Goal: Information Seeking & Learning: Learn about a topic

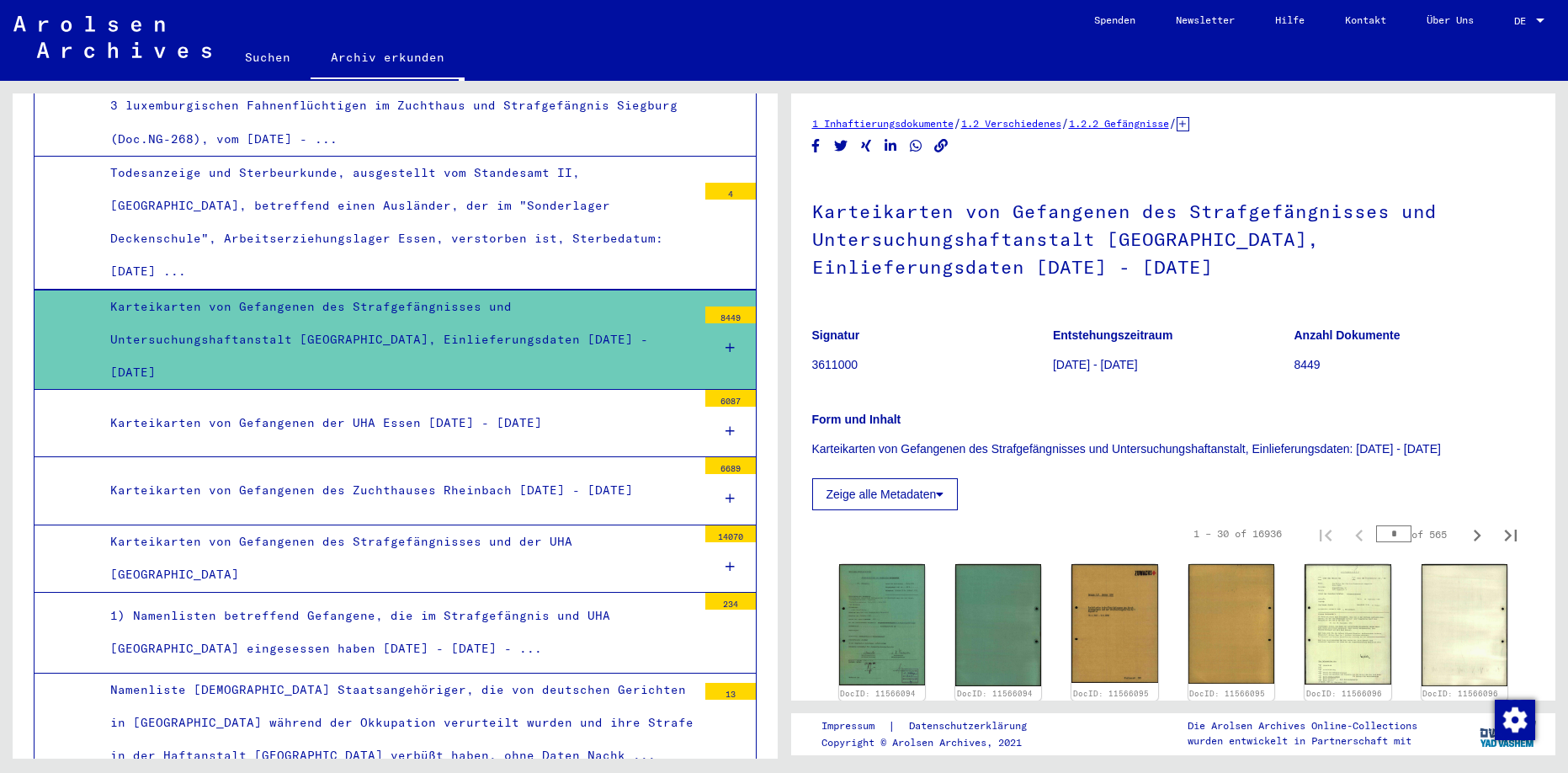
scroll to position [3089, 0]
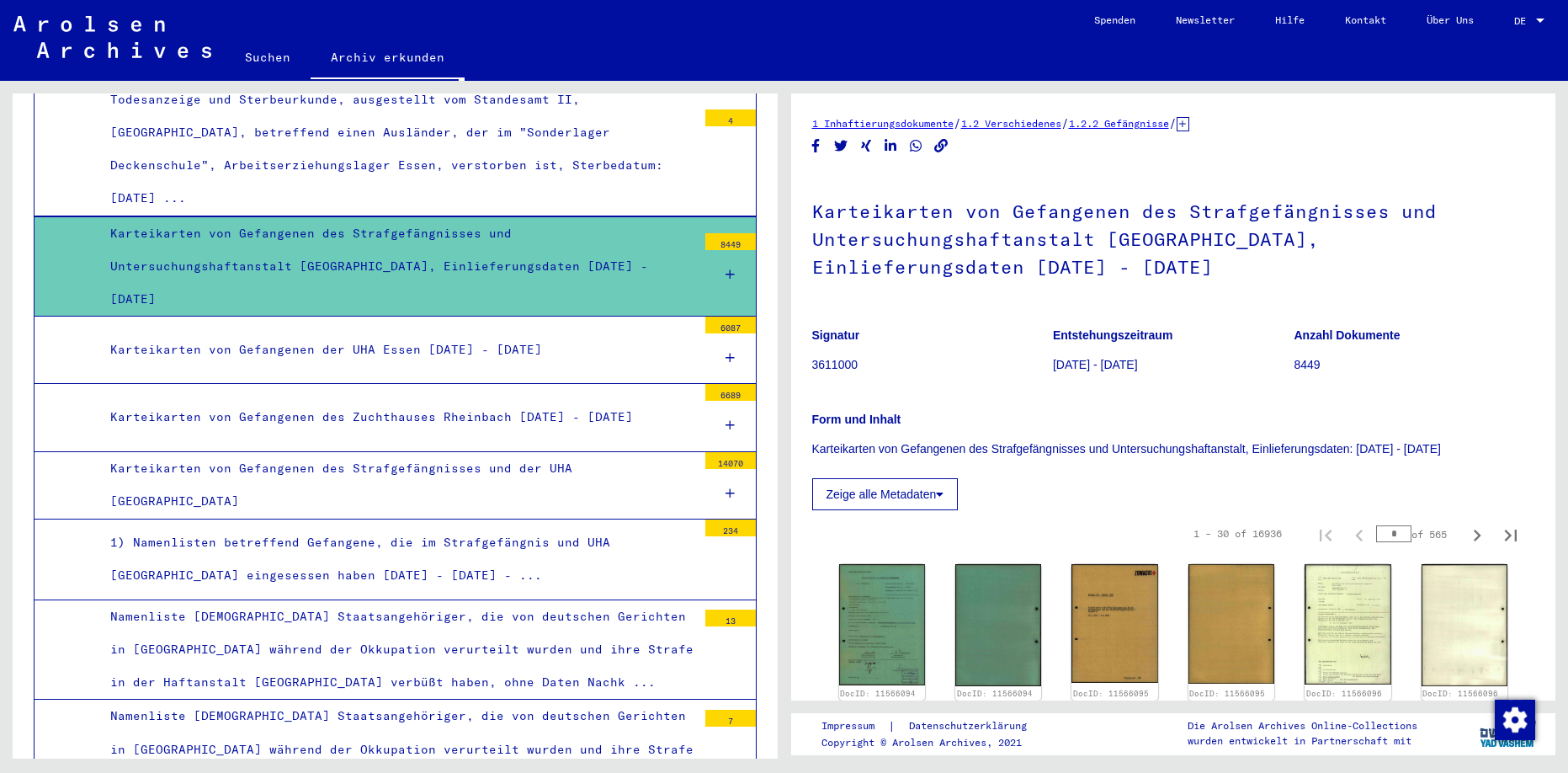
click at [479, 218] on div "Karteikarten von Gefangenen des Strafgefängnisses und Untersuchungshaftanstalt …" at bounding box center [397, 267] width 599 height 99
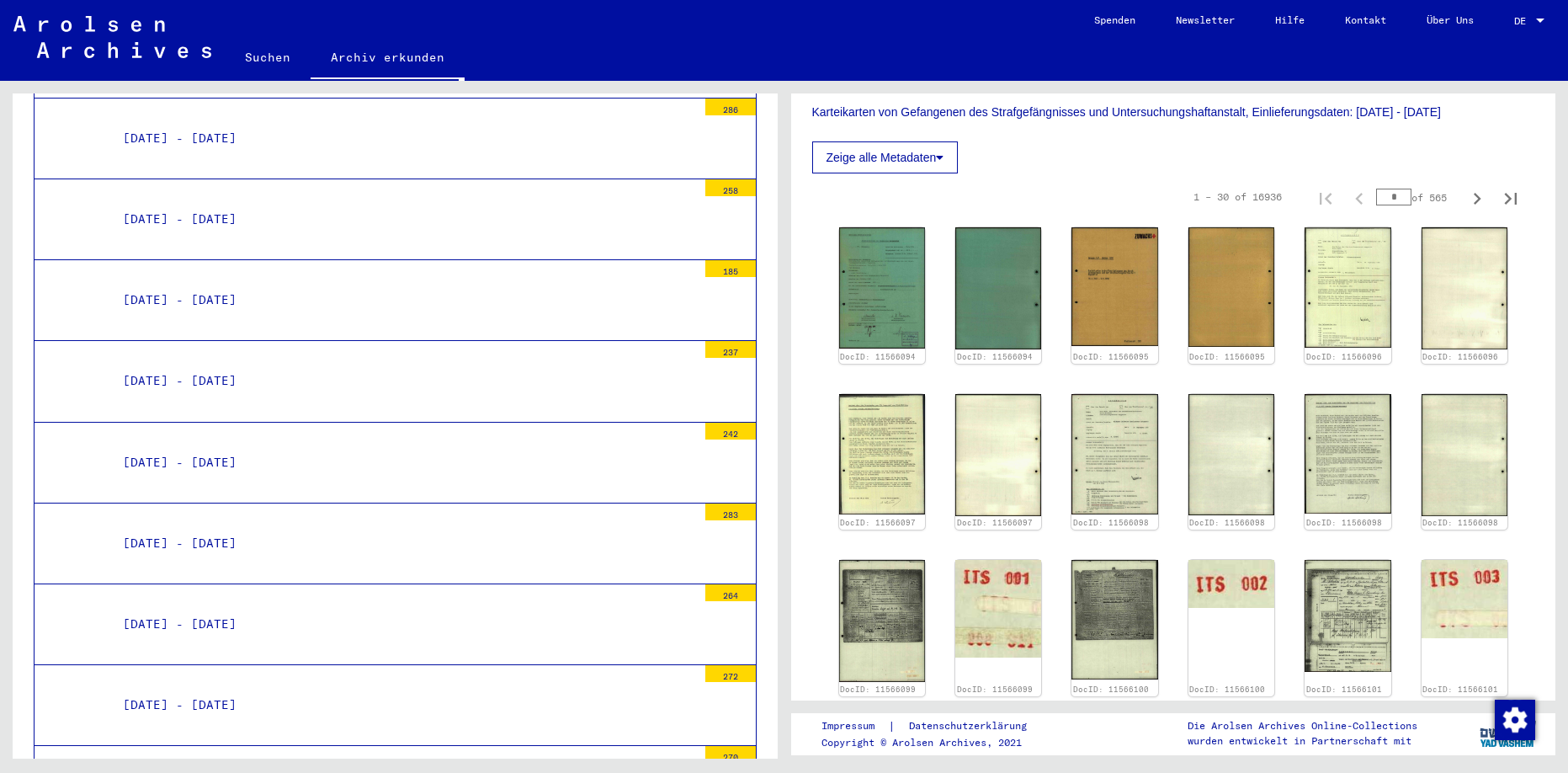
scroll to position [4118, 0]
click at [184, 607] on div "[DATE] - [DATE]" at bounding box center [404, 623] width 586 height 33
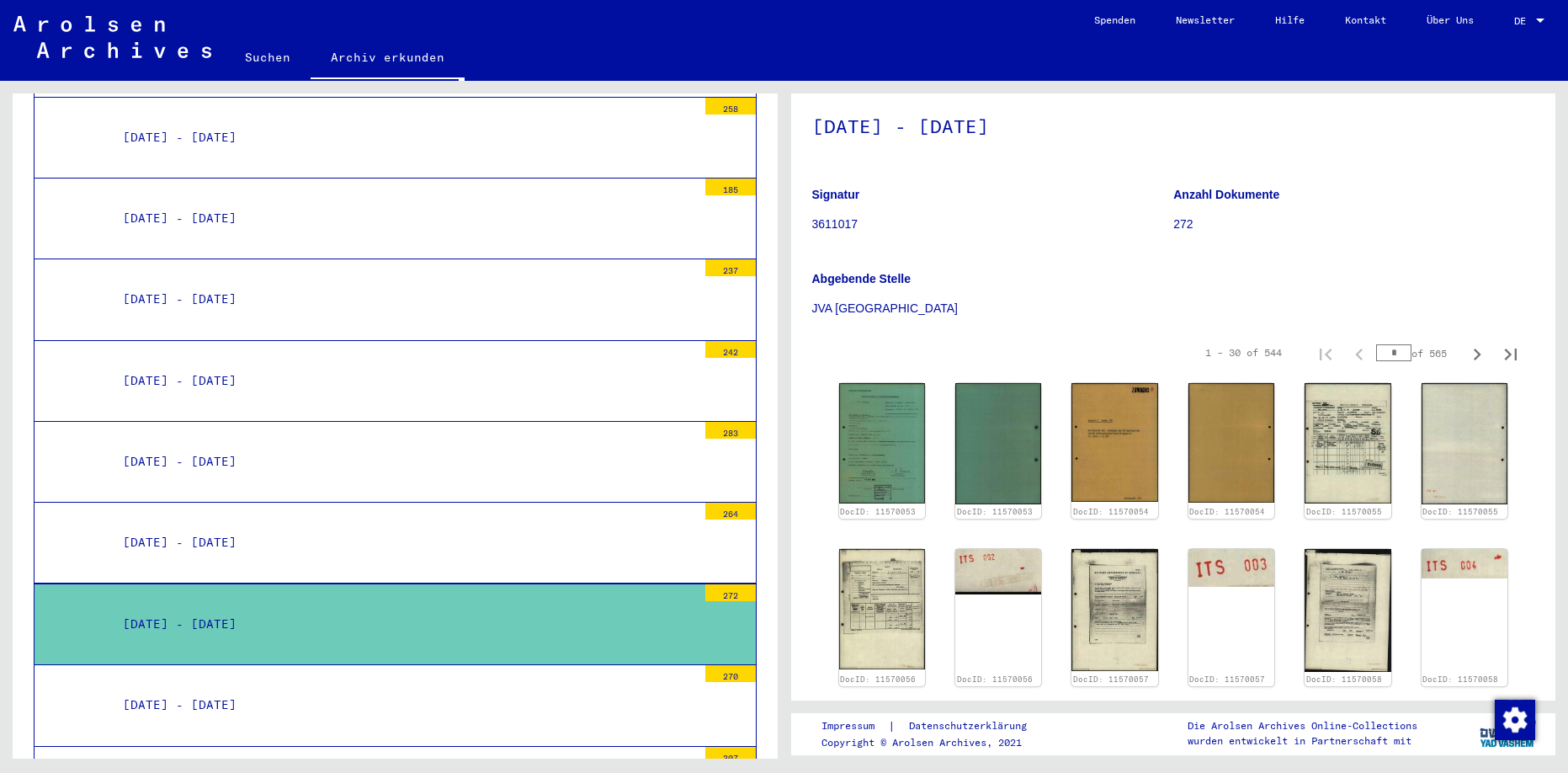
scroll to position [253, 0]
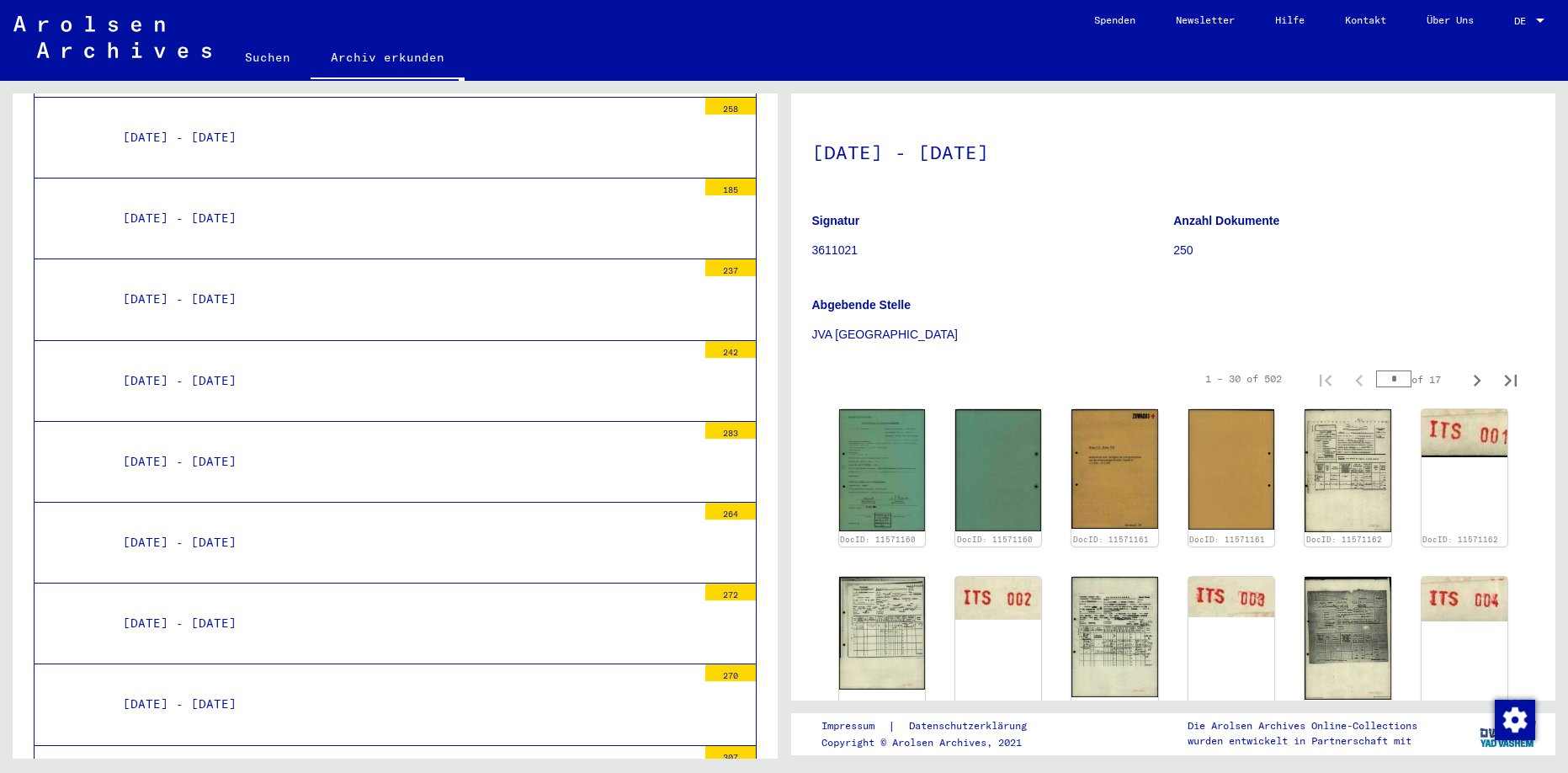
scroll to position [253, 0]
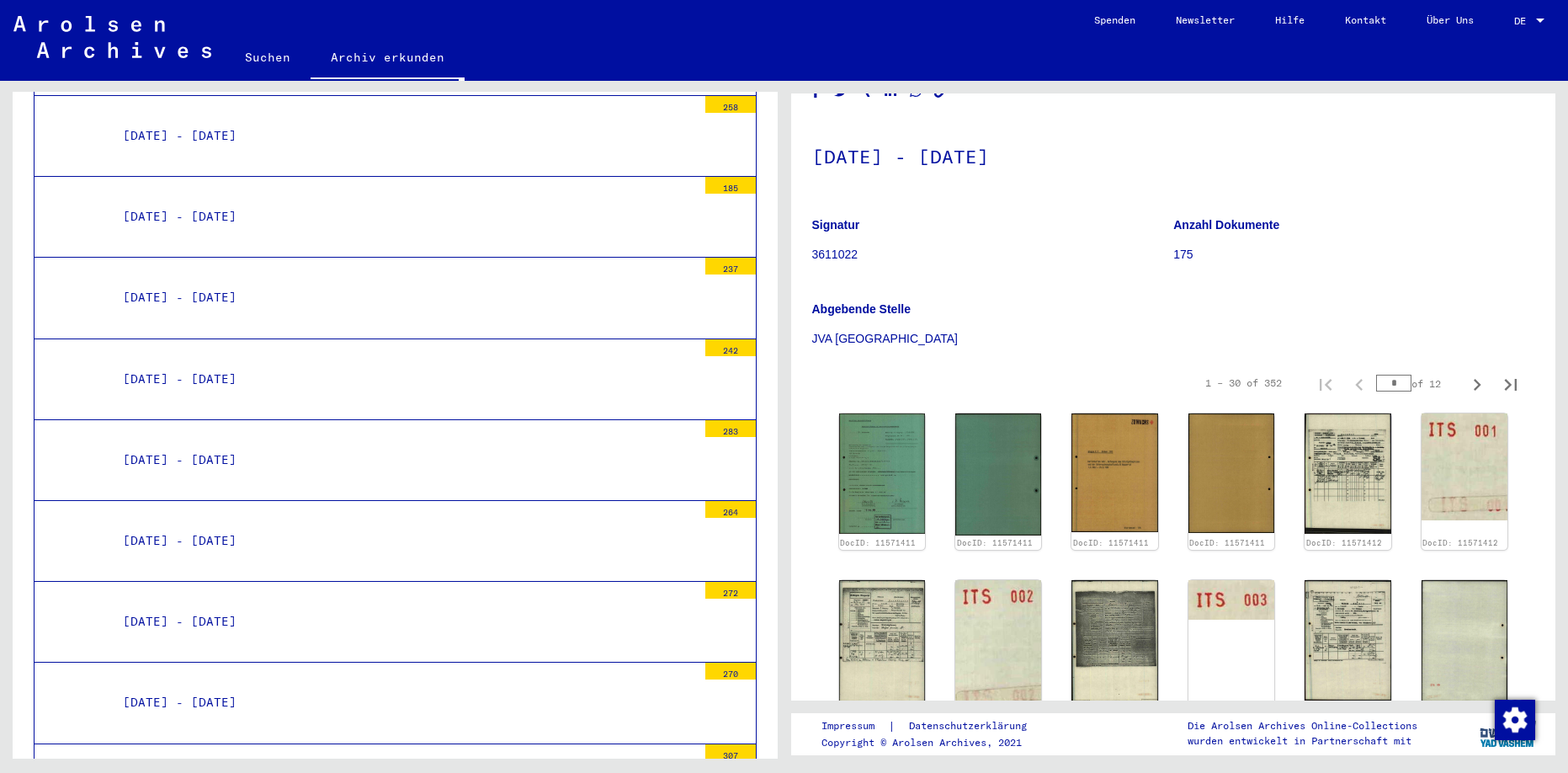
scroll to position [84, 0]
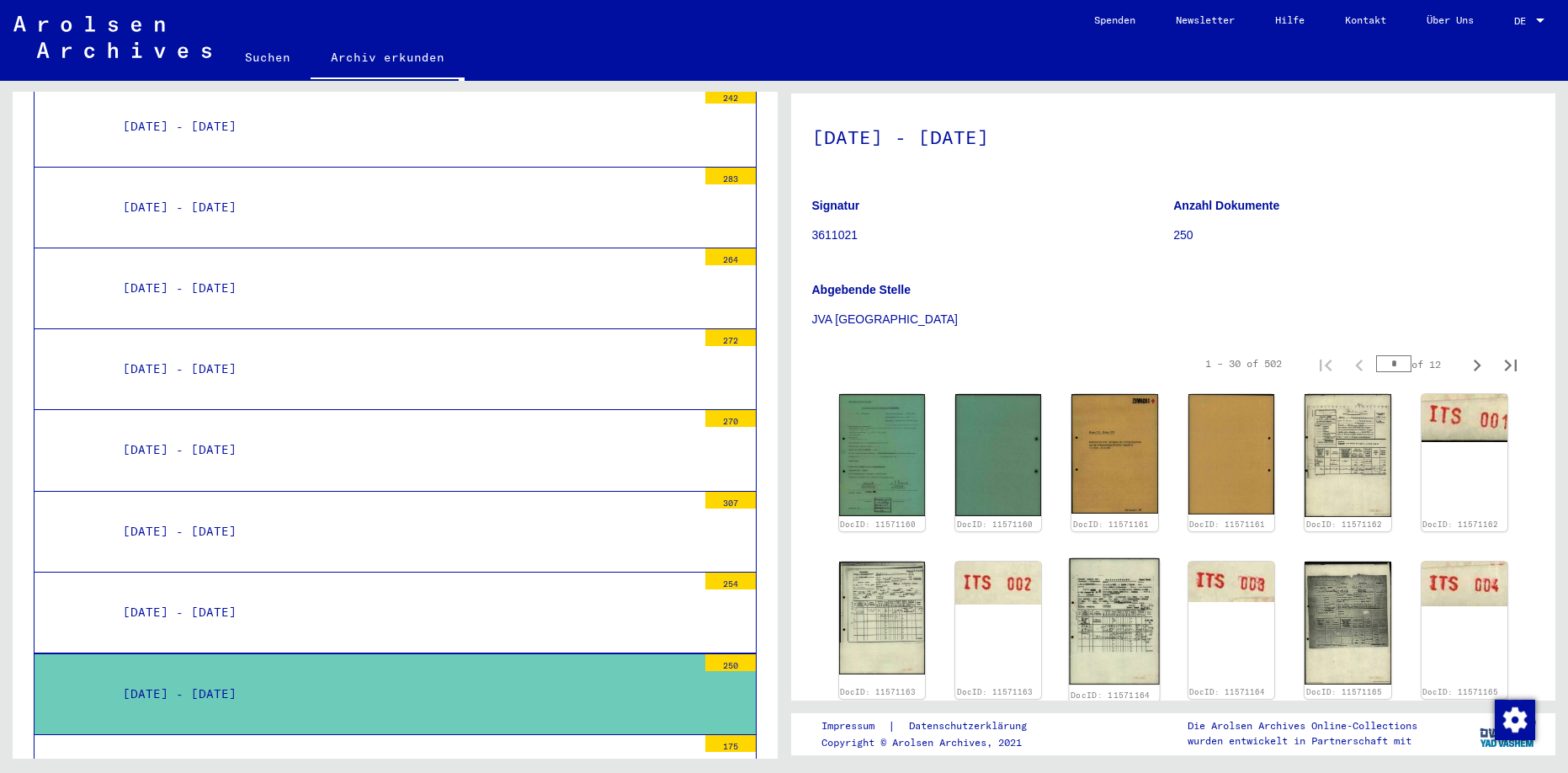
scroll to position [84, 0]
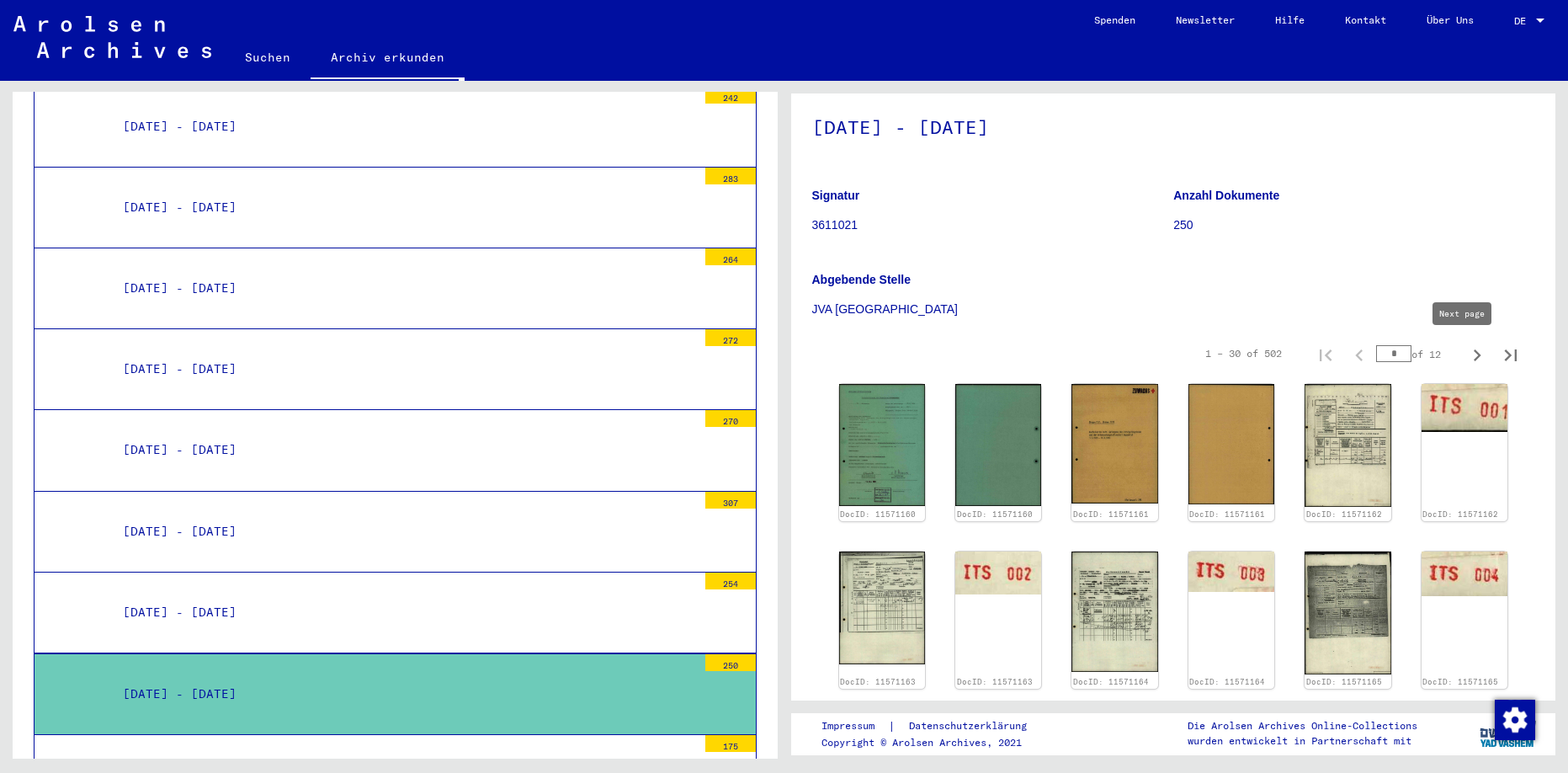
click at [1466, 357] on icon "Next page" at bounding box center [1478, 355] width 24 height 24
type input "*"
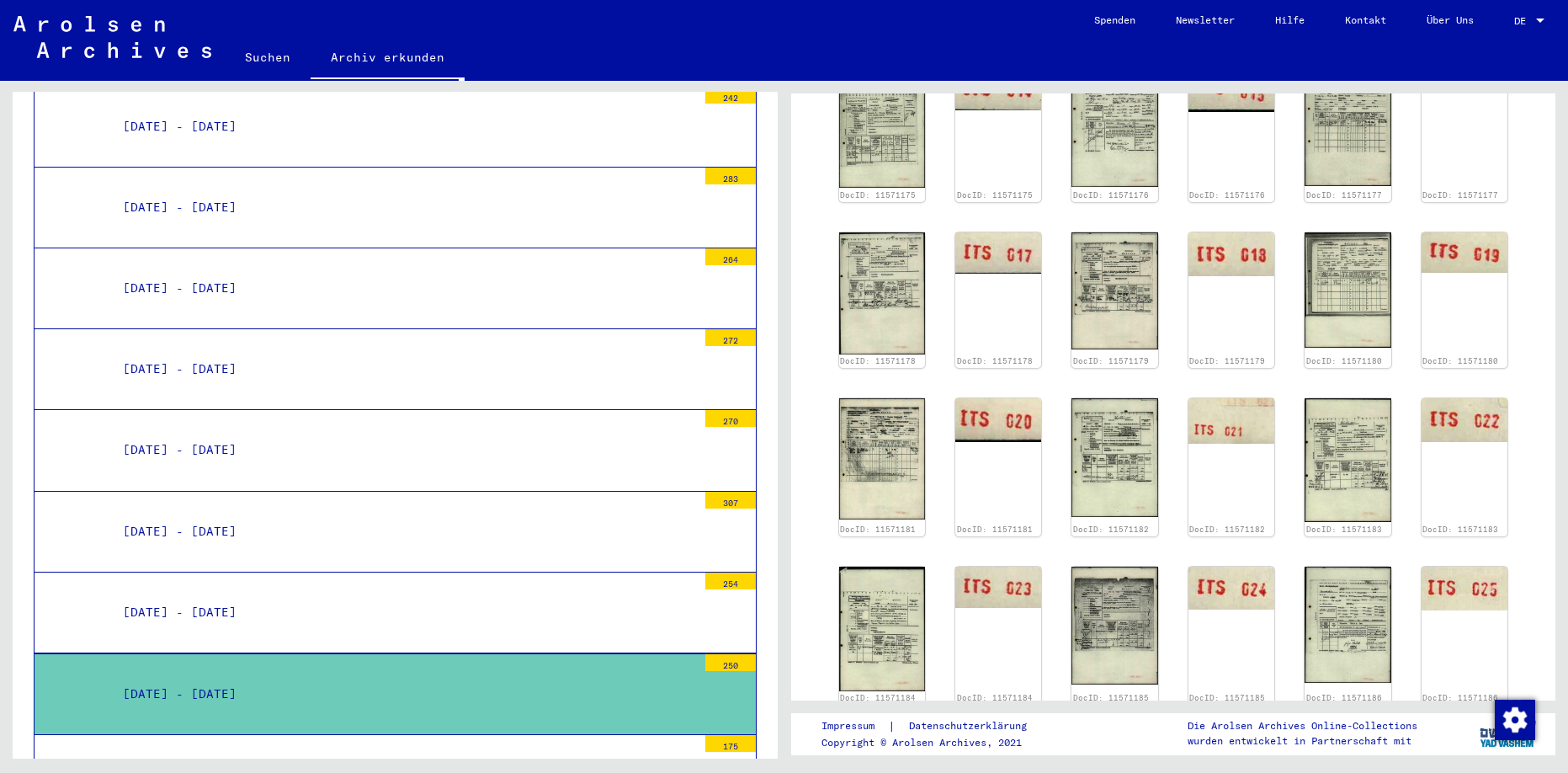
scroll to position [641, 0]
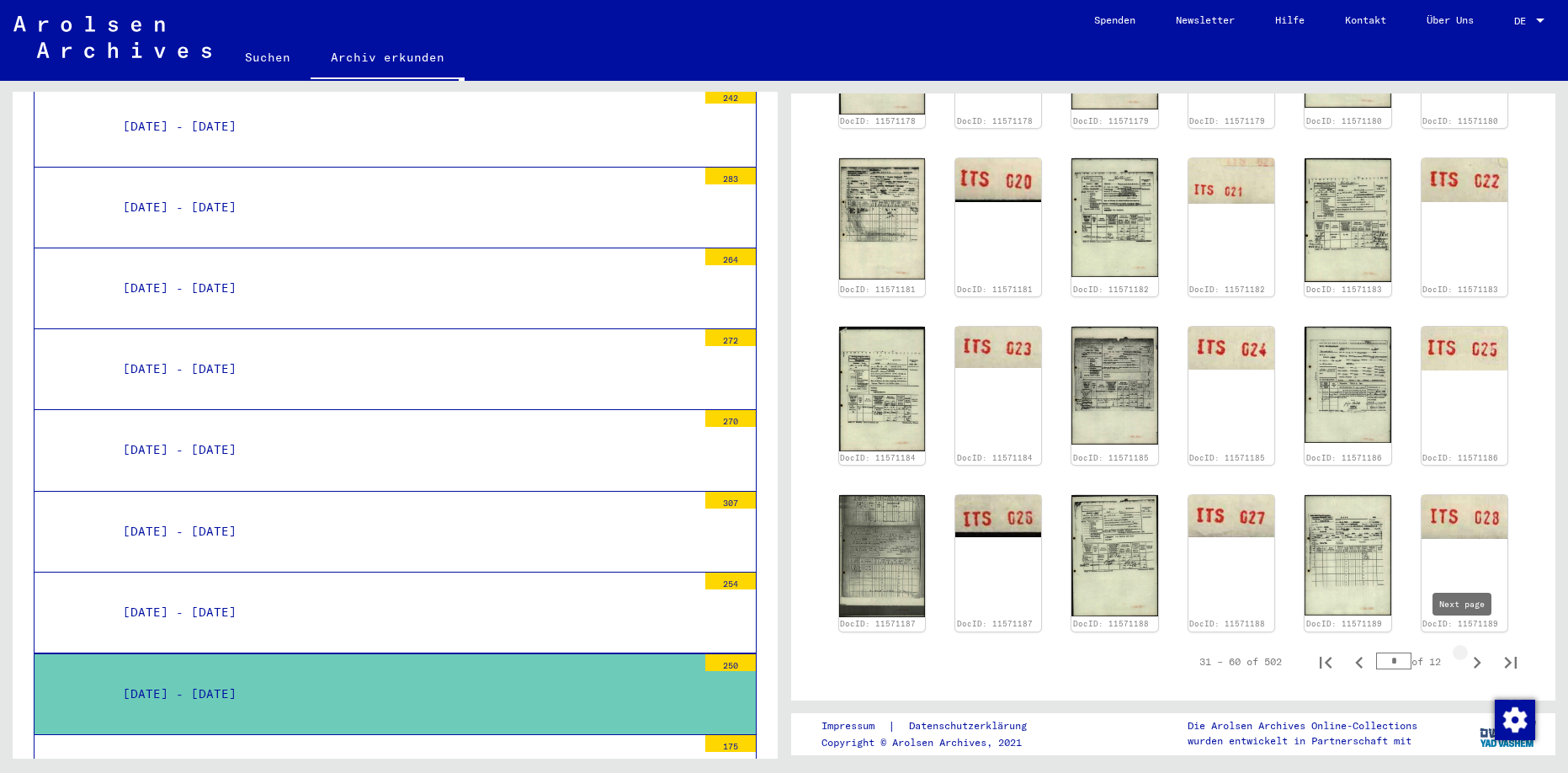
click at [1466, 651] on icon "Next page" at bounding box center [1478, 663] width 24 height 24
type input "*"
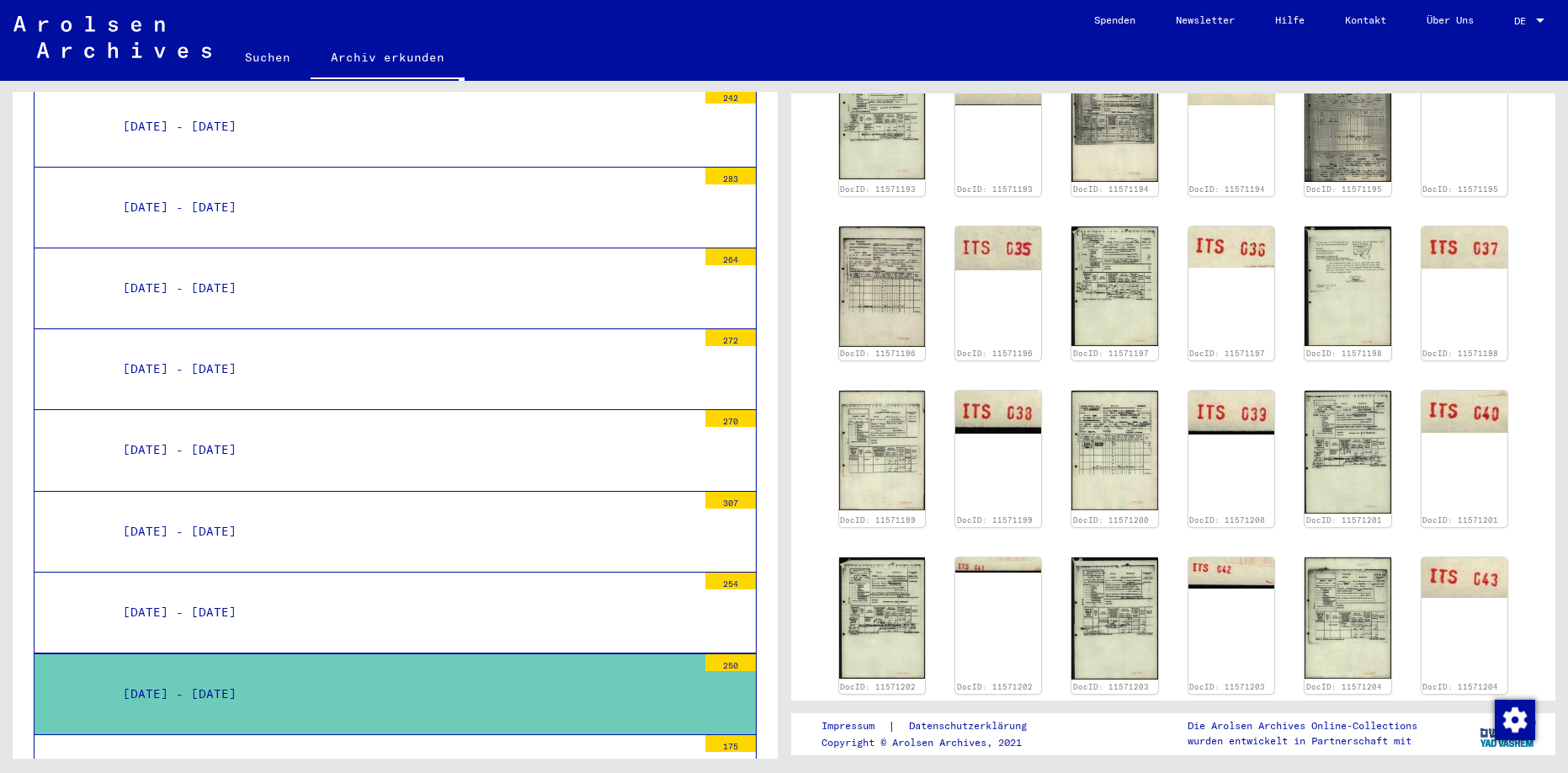
scroll to position [473, 0]
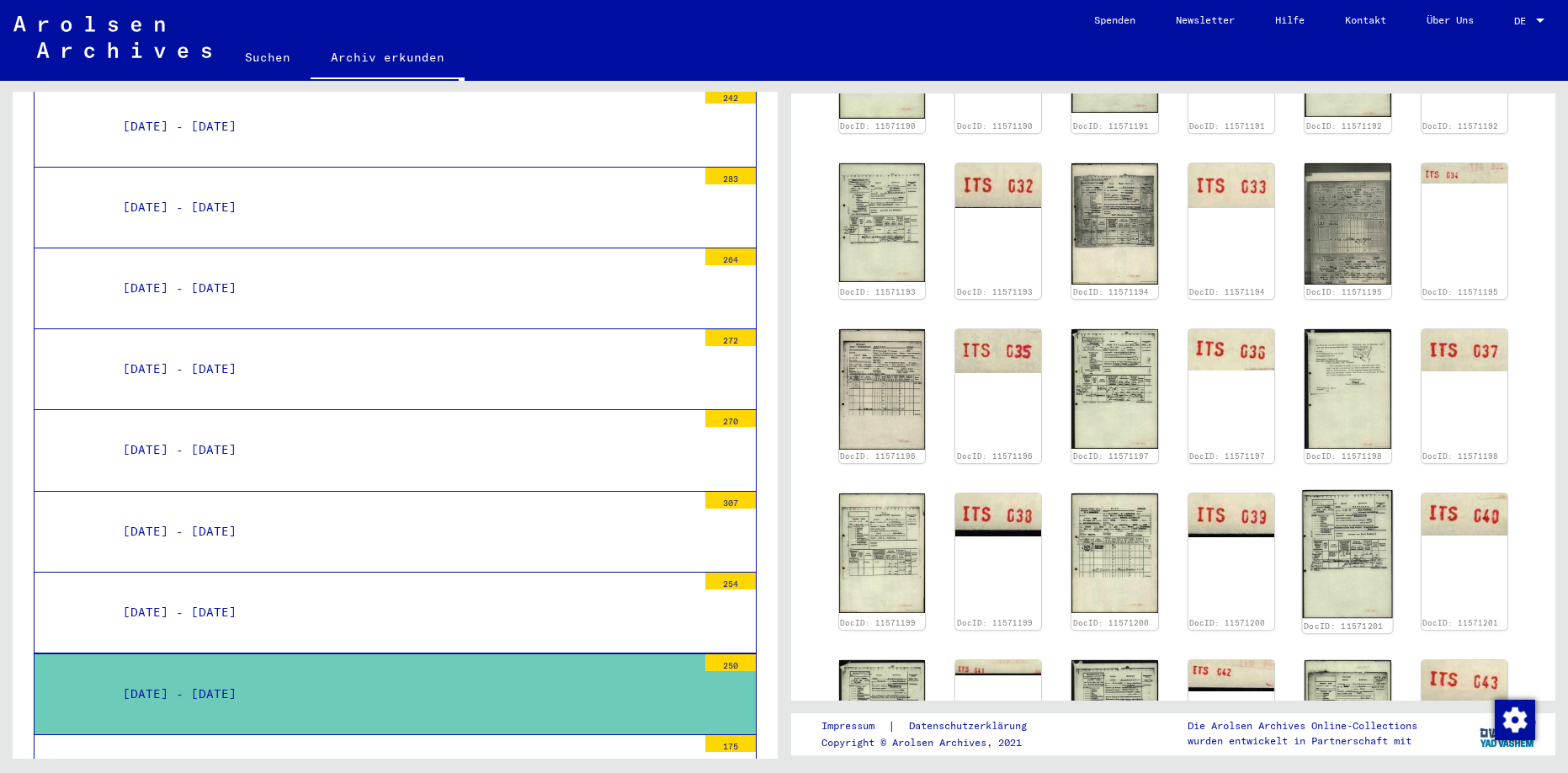
click at [1333, 543] on div "DocID: 11571201" at bounding box center [1348, 562] width 91 height 143
click at [1347, 669] on img at bounding box center [1348, 721] width 91 height 128
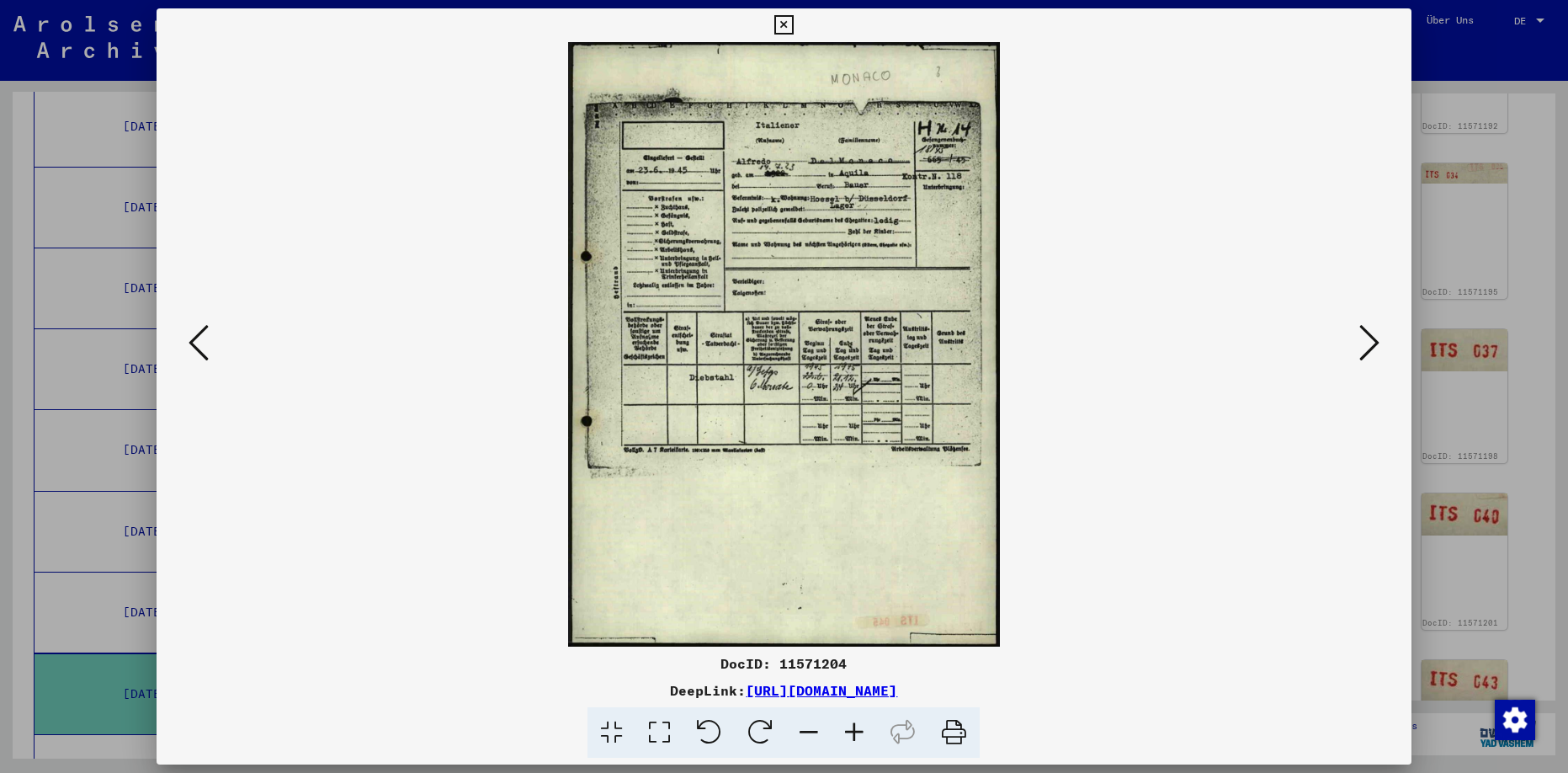
drag, startPoint x: 1391, startPoint y: 24, endPoint x: 1361, endPoint y: 162, distance: 141.2
click at [794, 26] on icon at bounding box center [784, 26] width 20 height 20
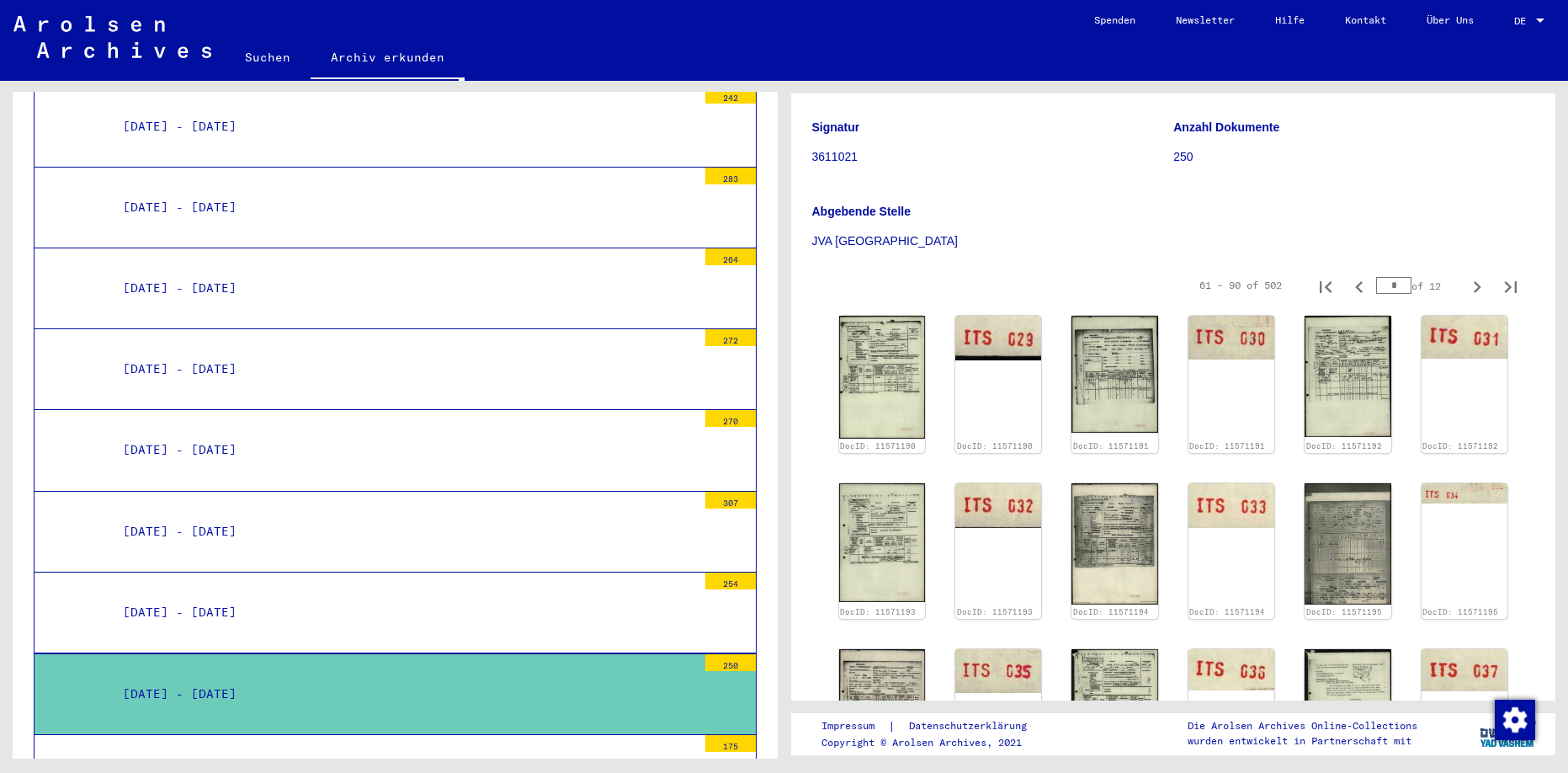
scroll to position [55, 0]
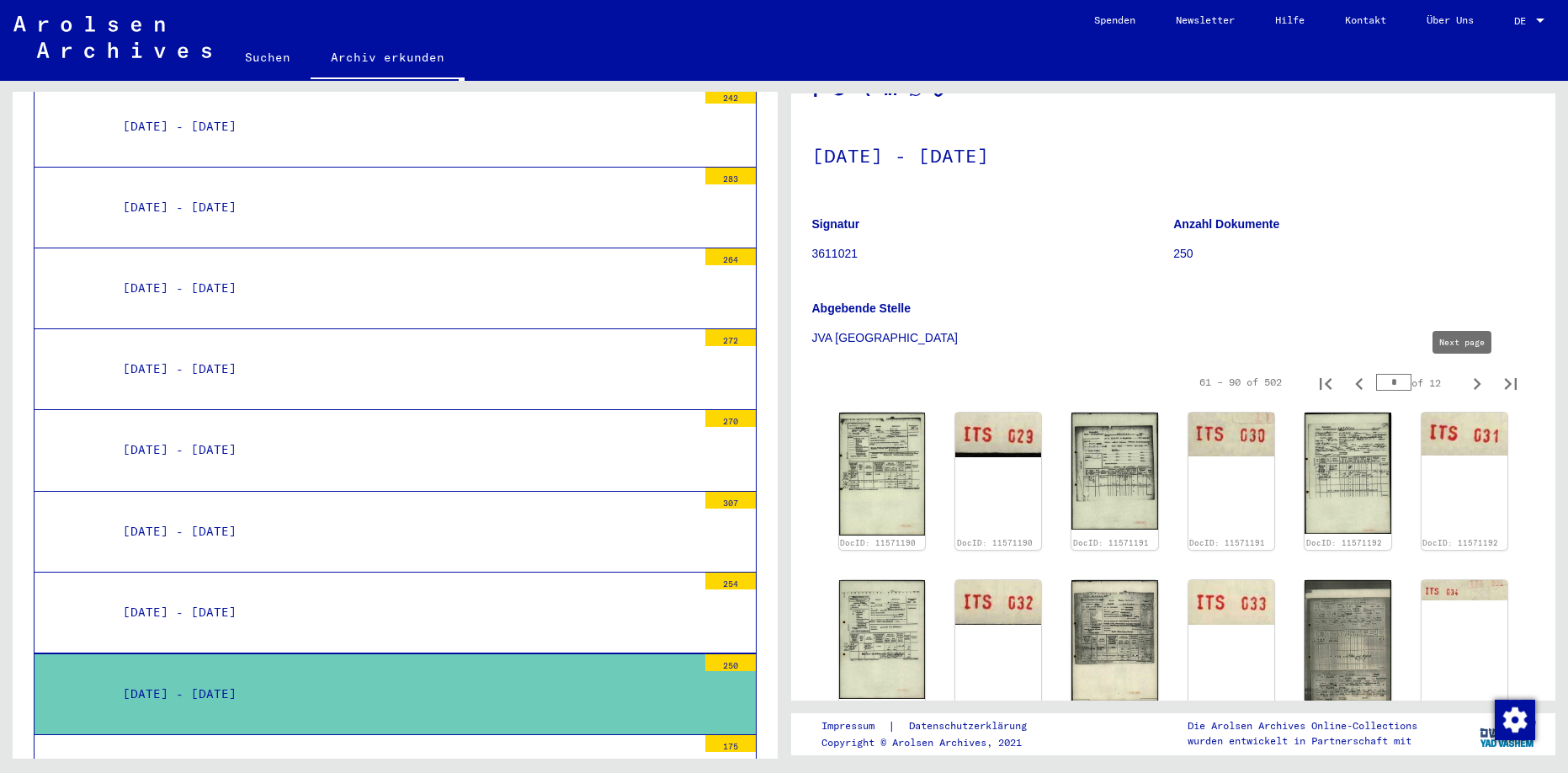
click at [1466, 378] on icon "Next page" at bounding box center [1478, 384] width 24 height 24
type input "*"
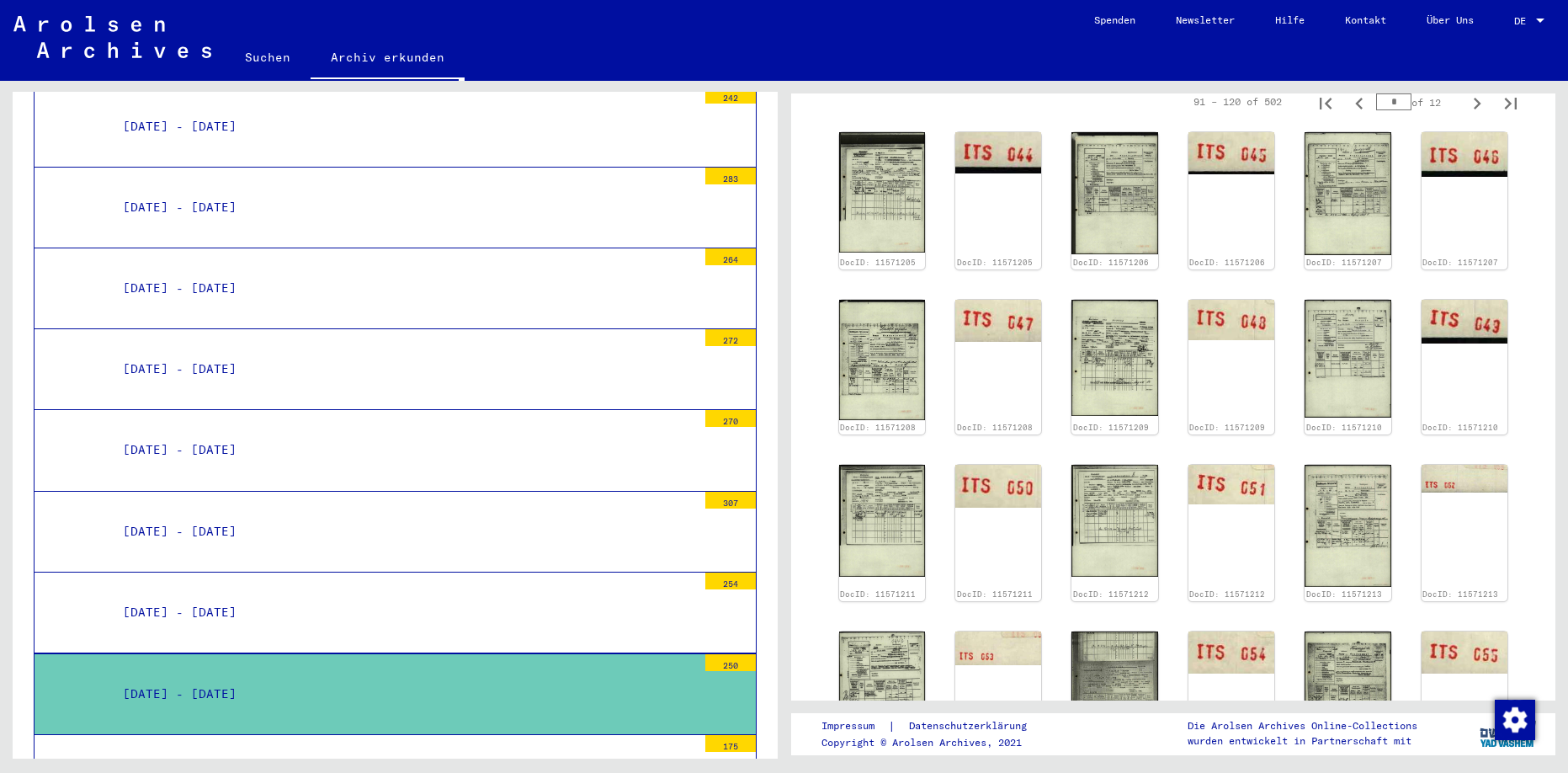
scroll to position [508, 0]
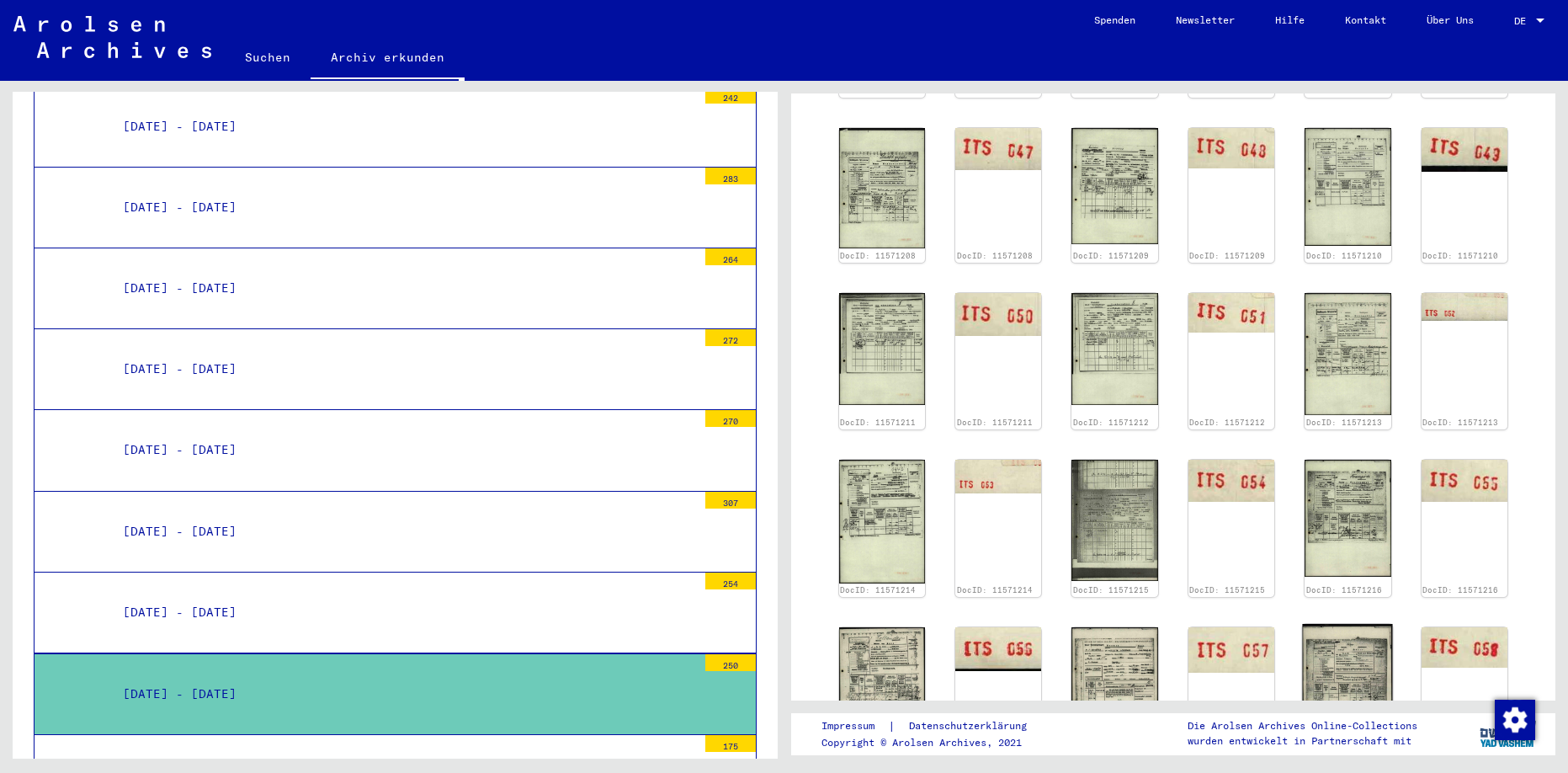
click at [1339, 657] on img at bounding box center [1348, 686] width 91 height 125
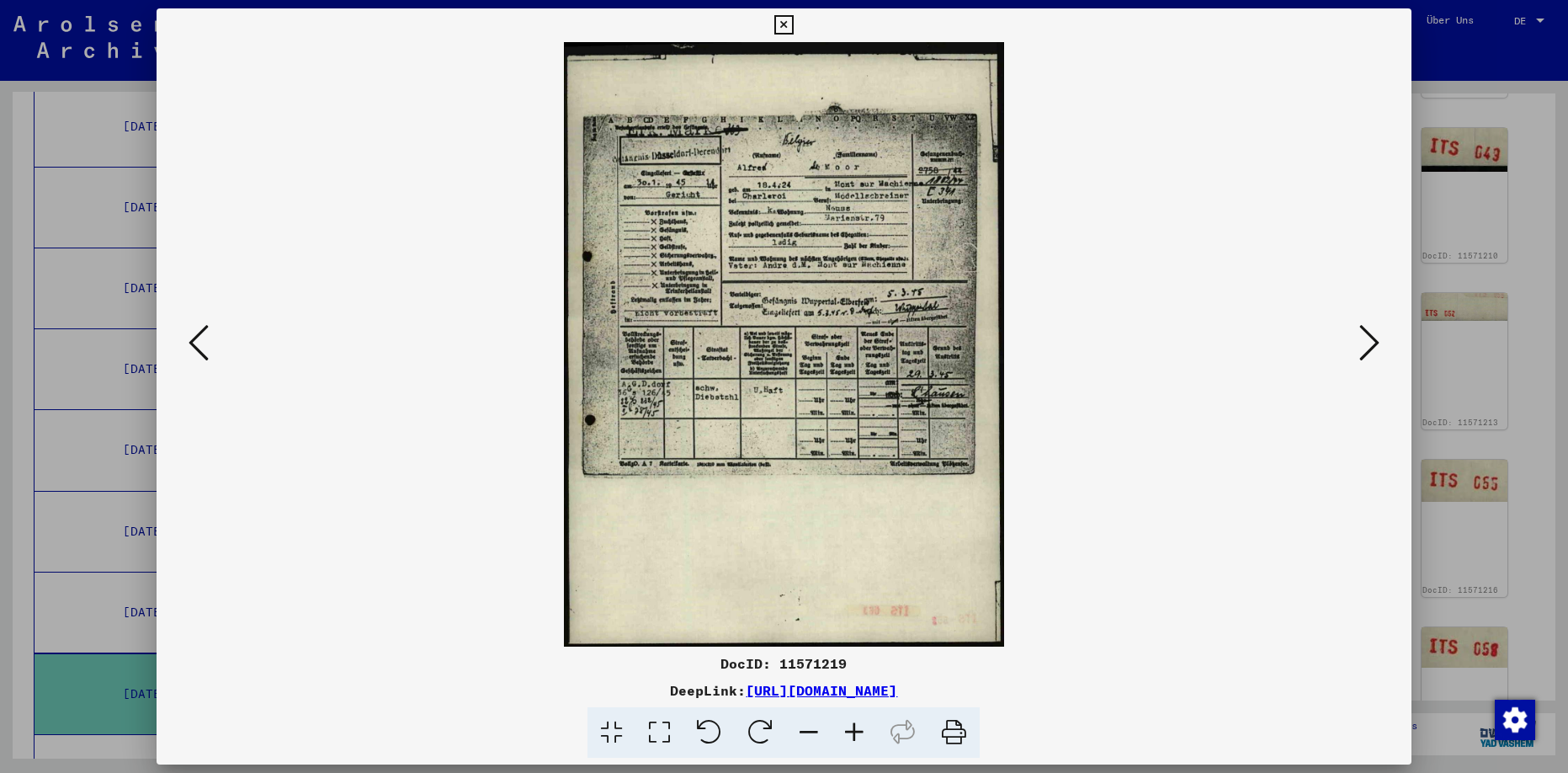
drag, startPoint x: 1394, startPoint y: 22, endPoint x: 1407, endPoint y: 145, distance: 123.7
click at [794, 23] on icon at bounding box center [784, 26] width 20 height 20
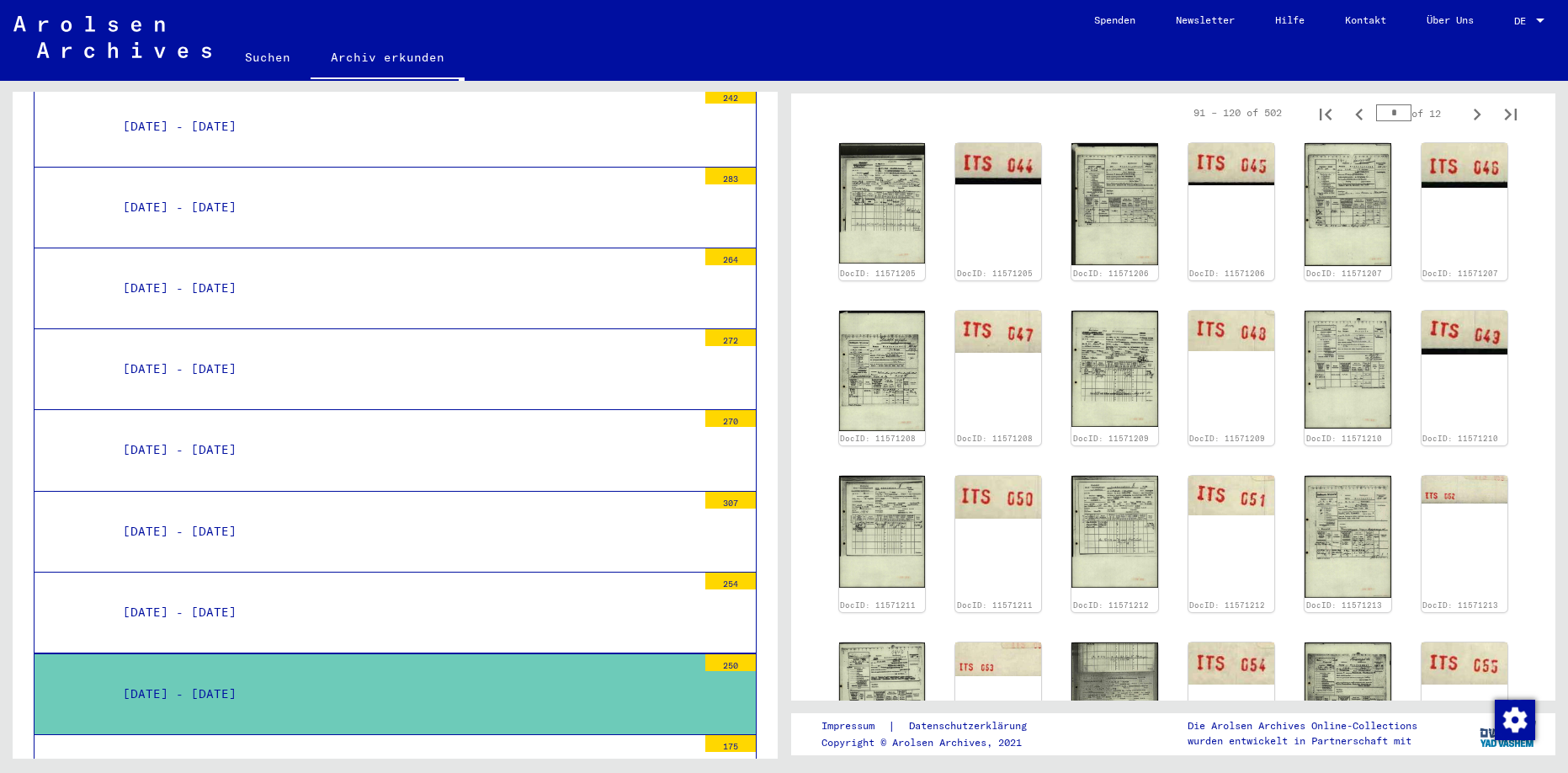
scroll to position [196, 0]
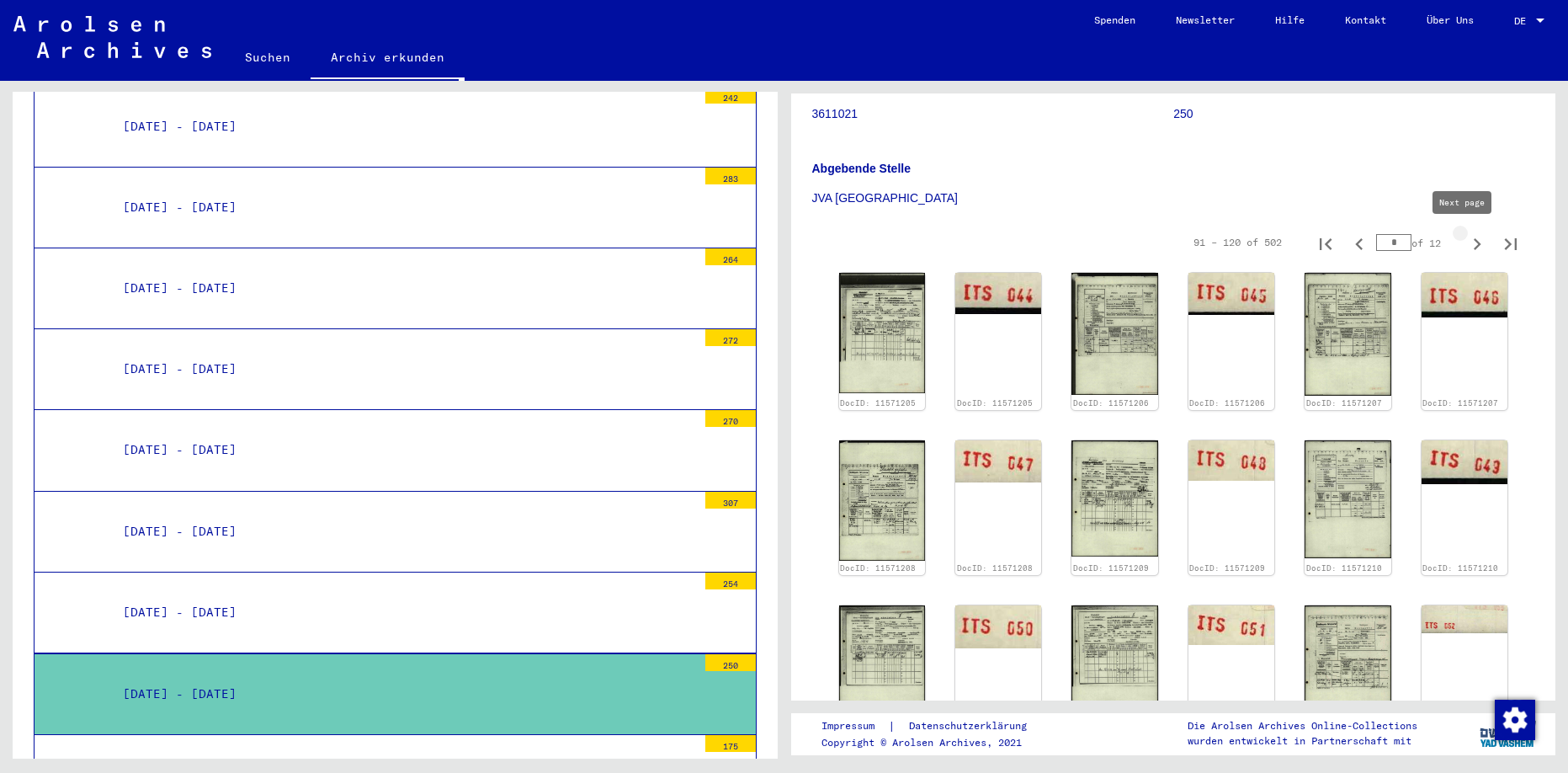
click at [1466, 247] on icon "Next page" at bounding box center [1478, 244] width 24 height 24
type input "*"
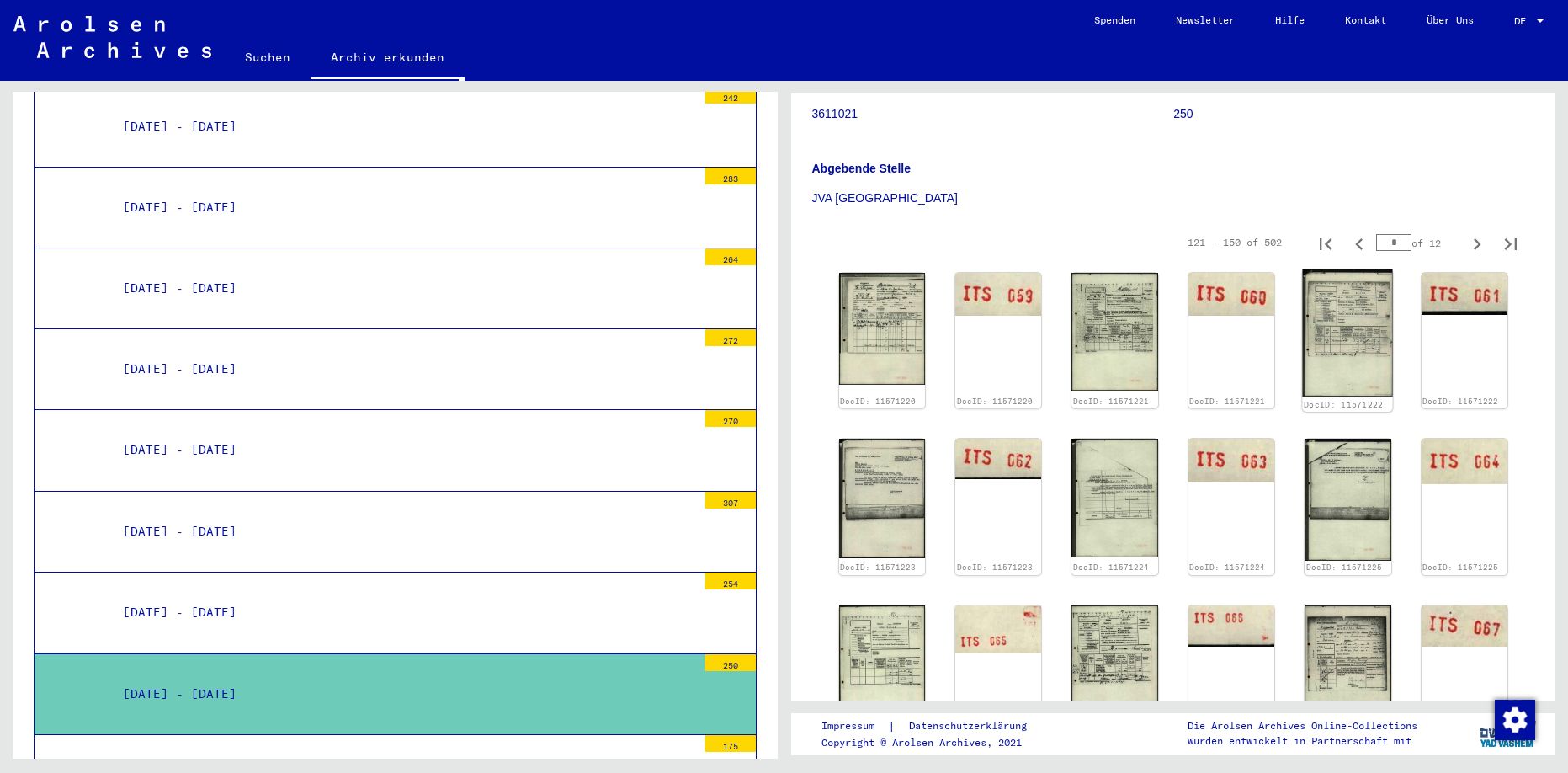
click at [1334, 310] on img at bounding box center [1348, 333] width 91 height 128
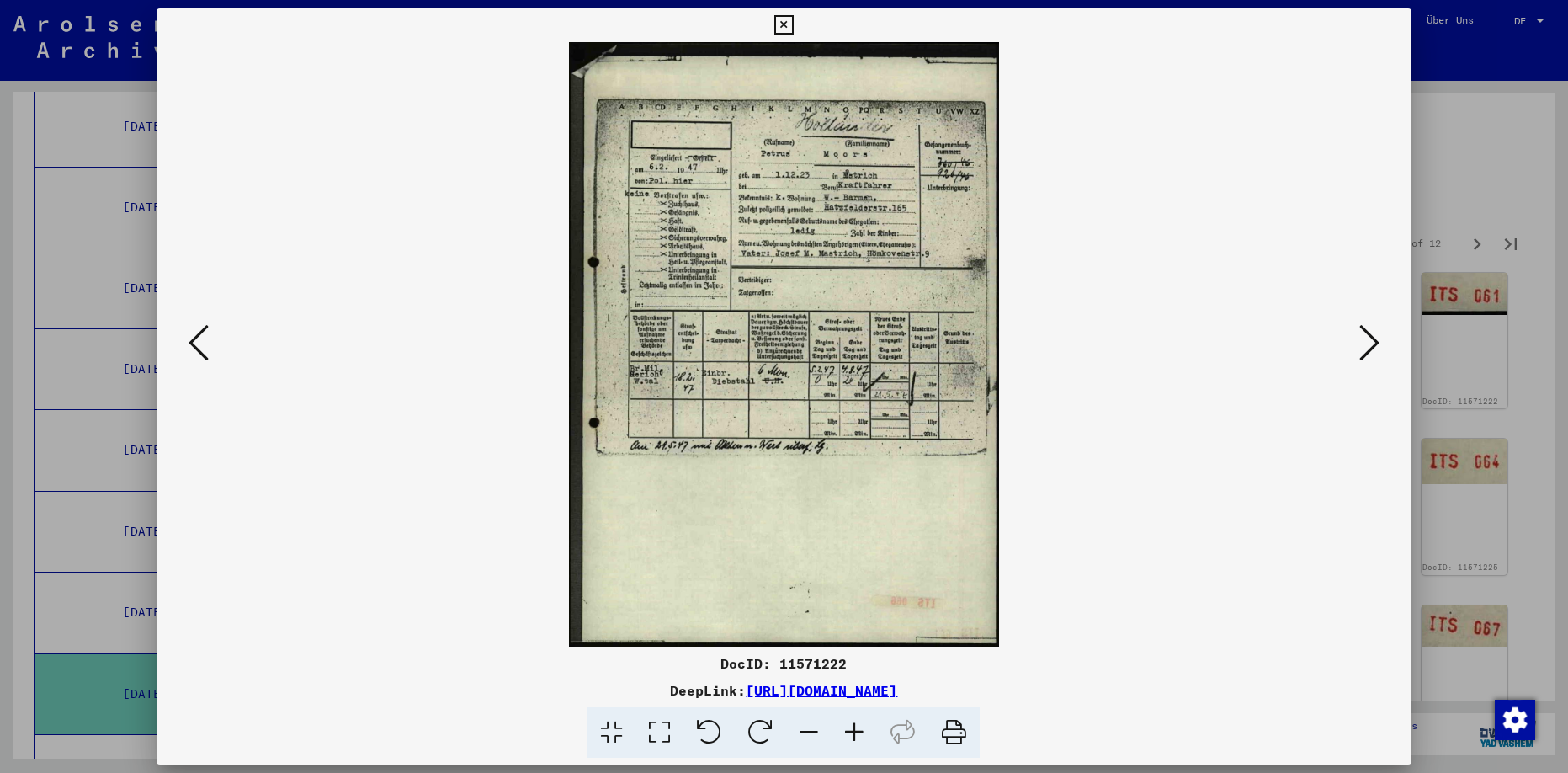
click at [794, 19] on icon at bounding box center [784, 26] width 20 height 20
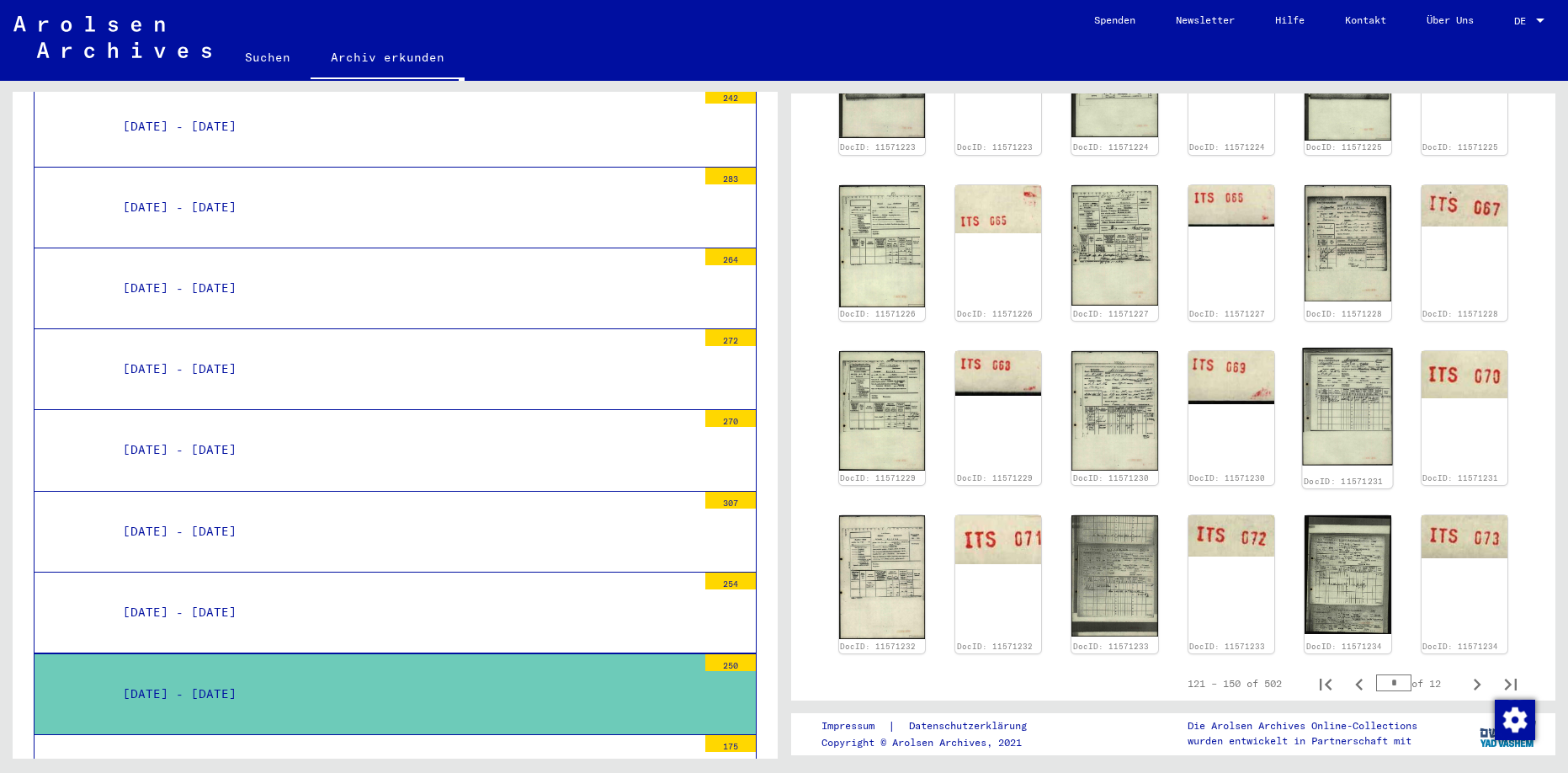
scroll to position [617, 0]
click at [903, 567] on img at bounding box center [882, 577] width 91 height 131
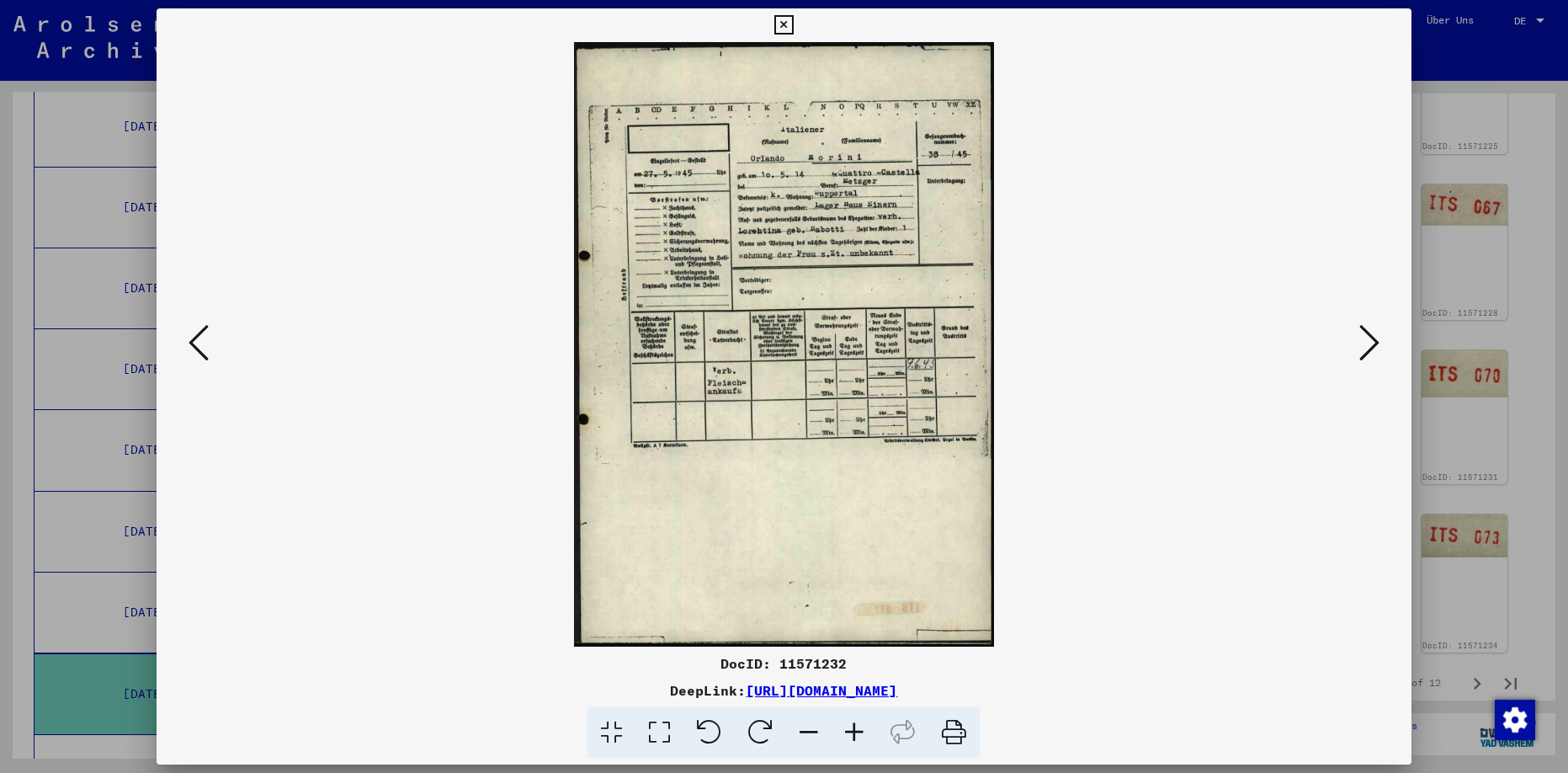
click at [198, 339] on icon at bounding box center [199, 343] width 20 height 41
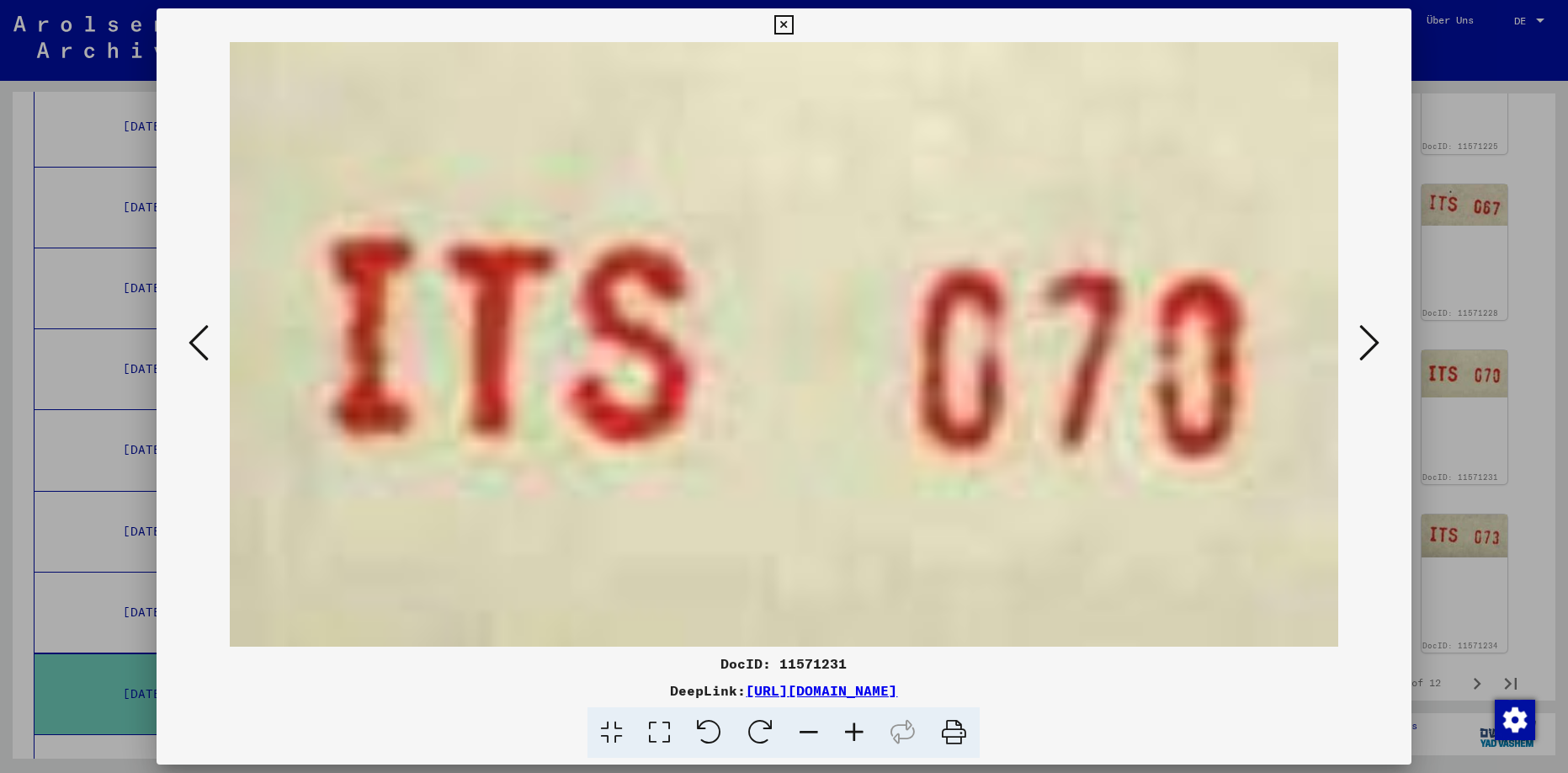
click at [200, 340] on icon at bounding box center [199, 343] width 20 height 41
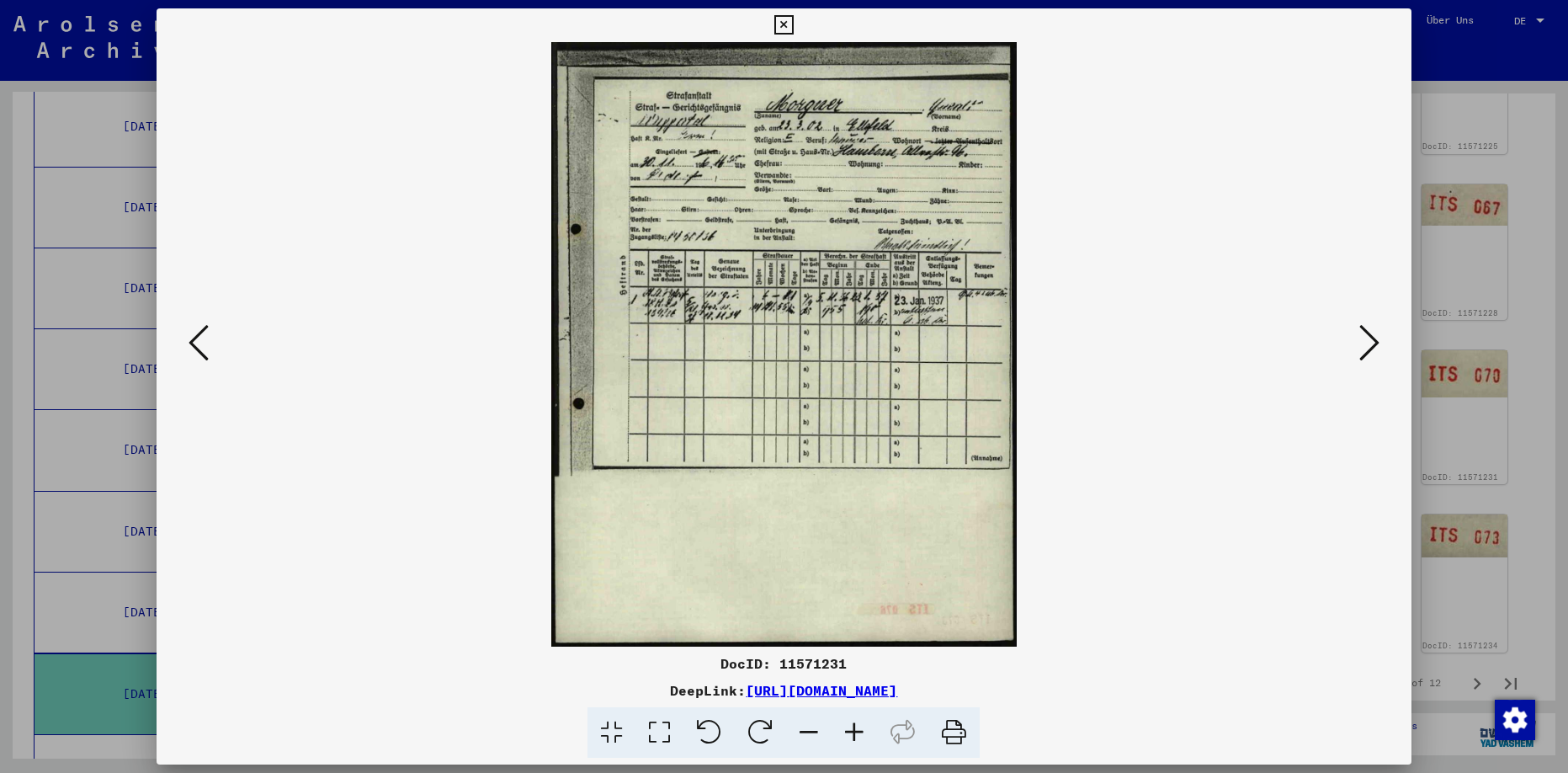
click at [209, 341] on icon at bounding box center [199, 343] width 20 height 41
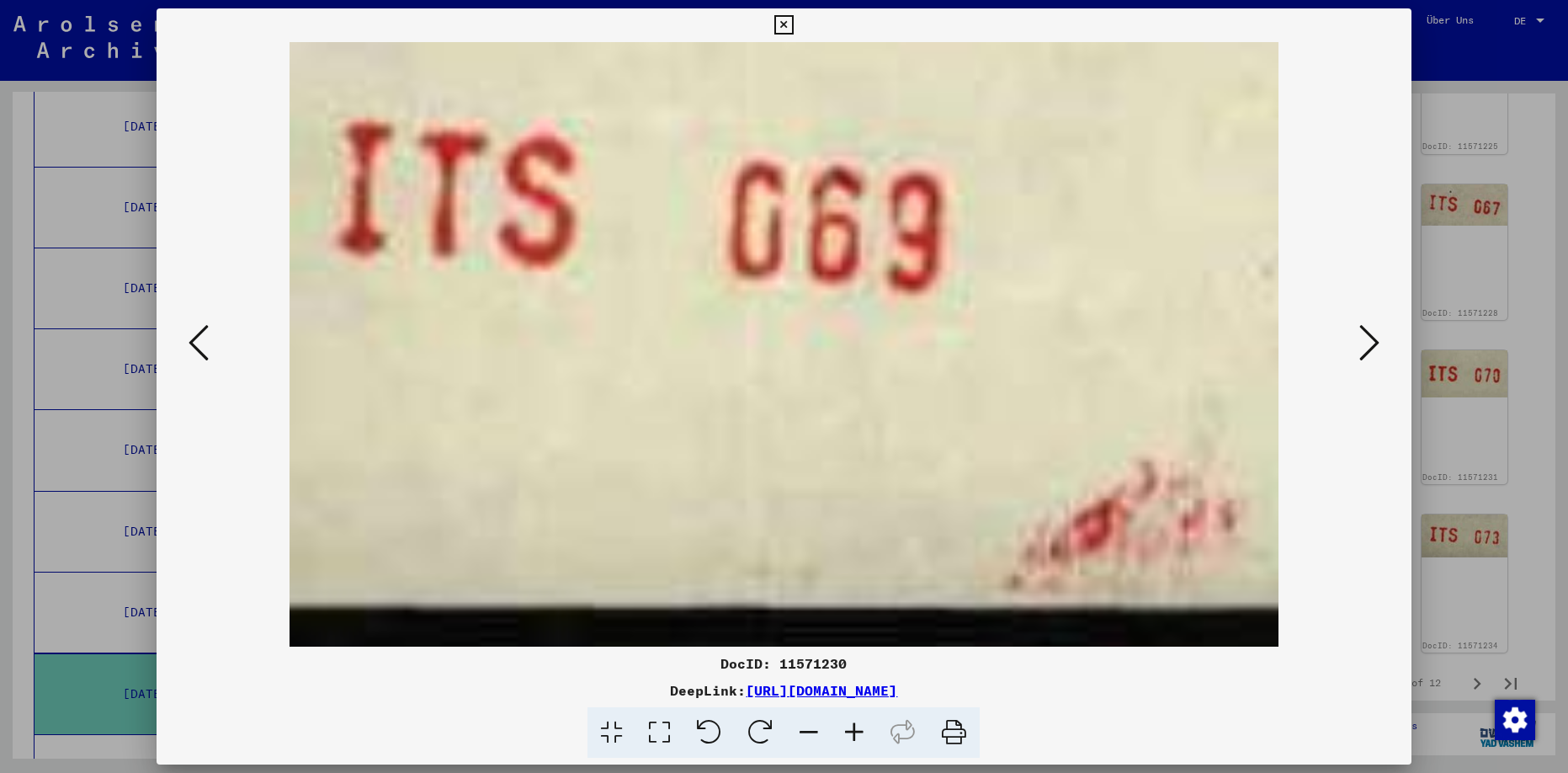
click at [212, 344] on button at bounding box center [199, 344] width 31 height 48
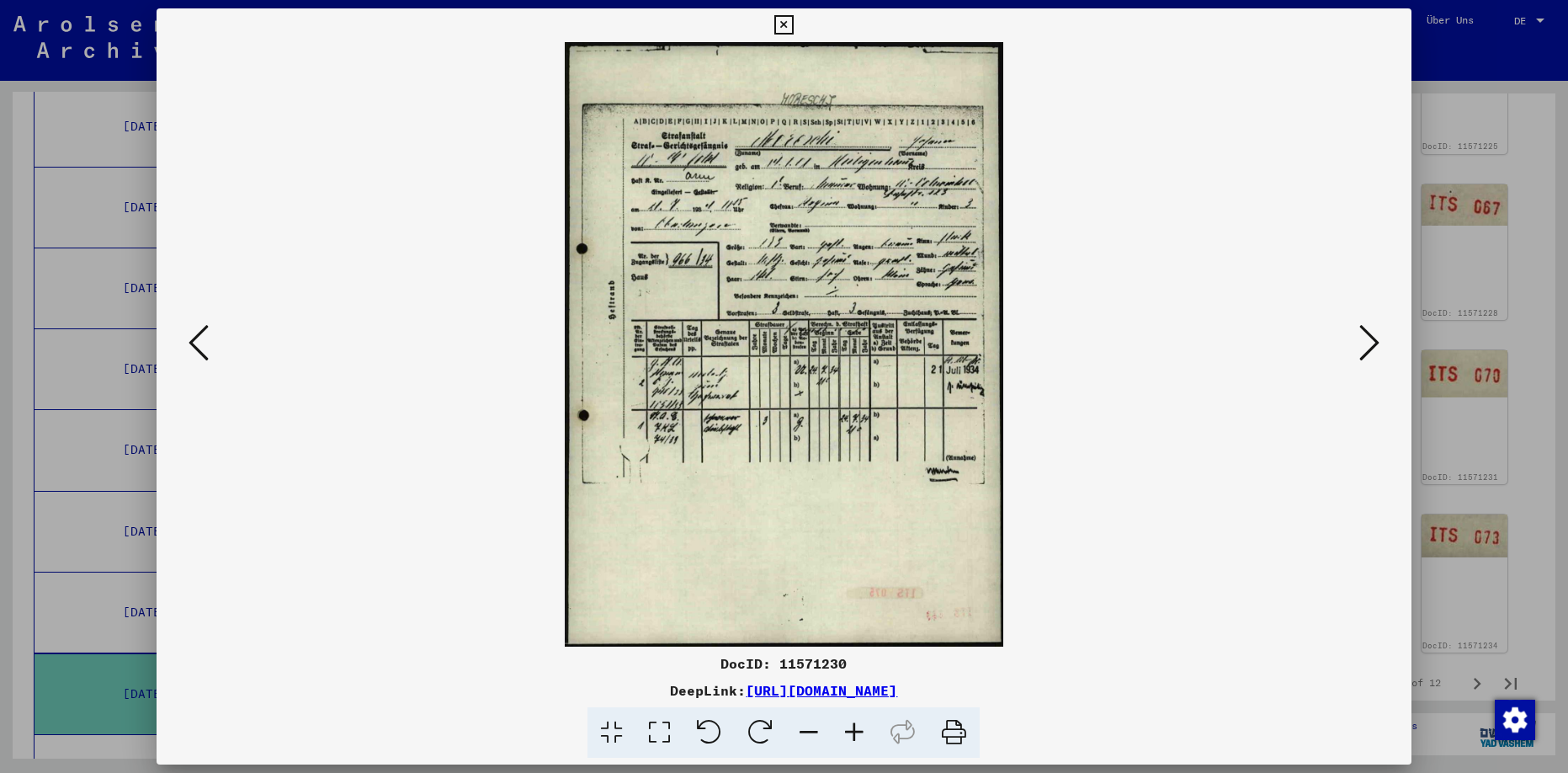
click at [212, 342] on button at bounding box center [199, 344] width 31 height 48
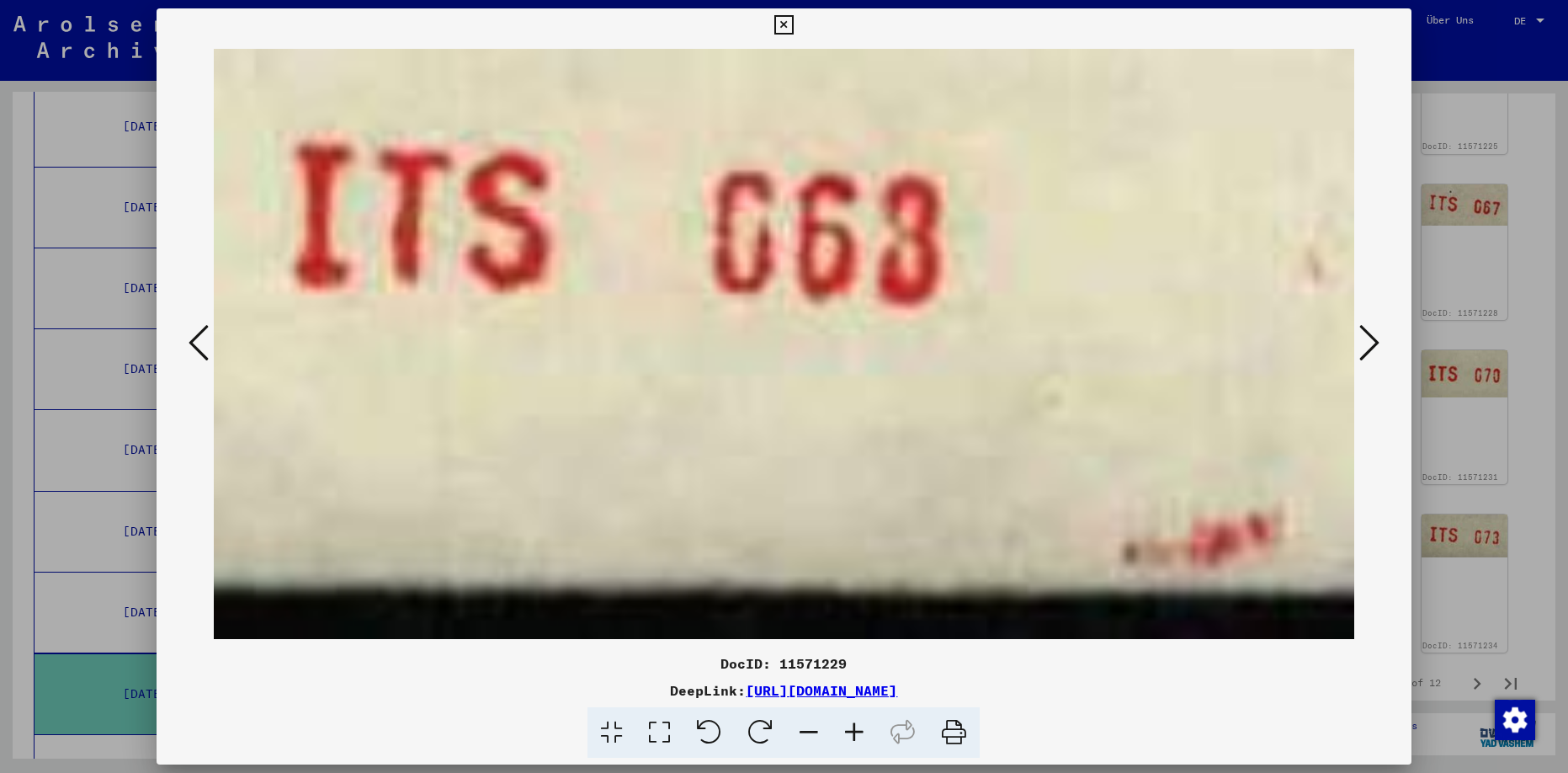
click at [212, 342] on button at bounding box center [199, 344] width 31 height 48
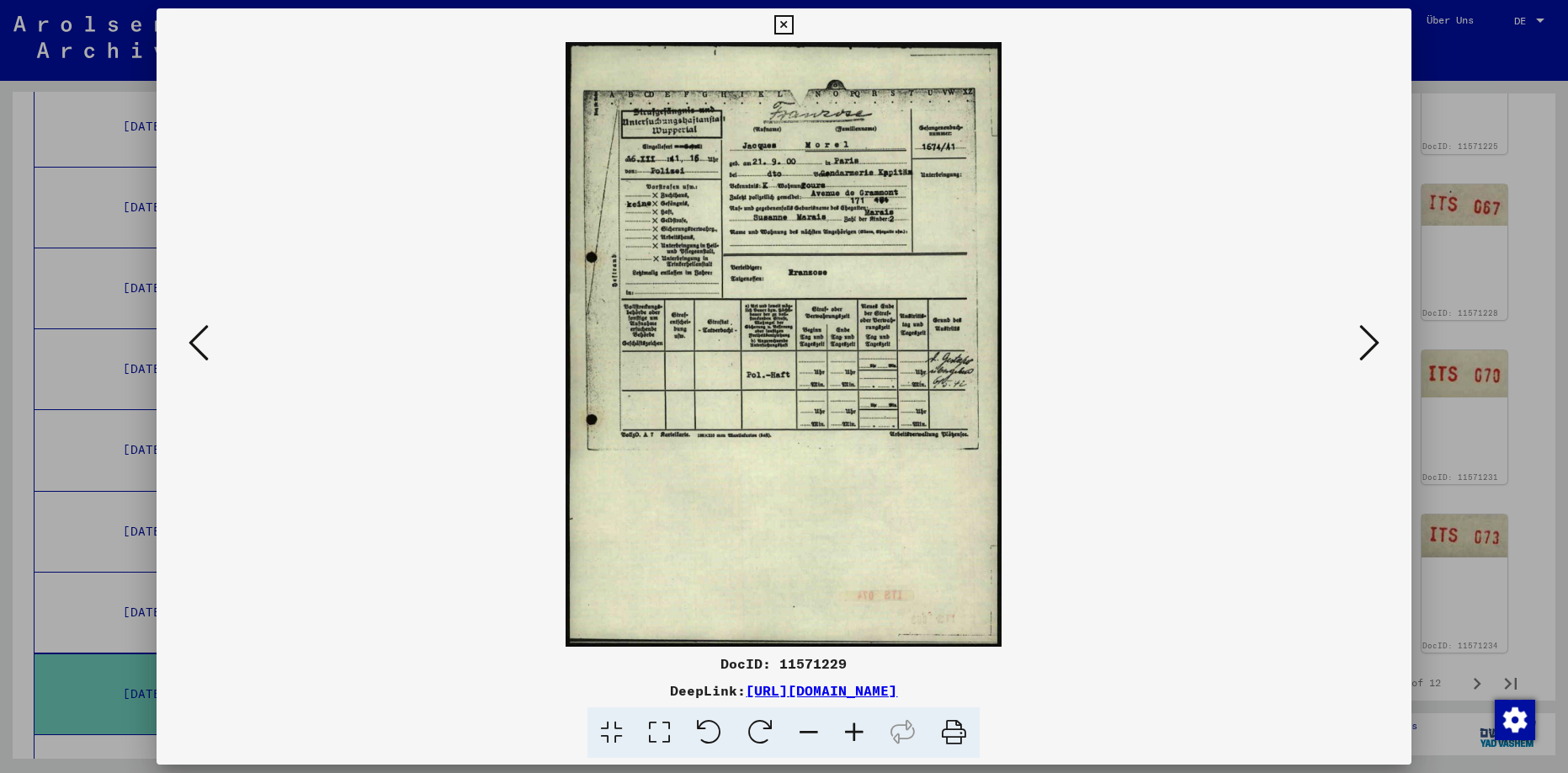
click at [214, 342] on img at bounding box center [784, 344] width 1140 height 605
click at [201, 342] on icon at bounding box center [199, 343] width 20 height 41
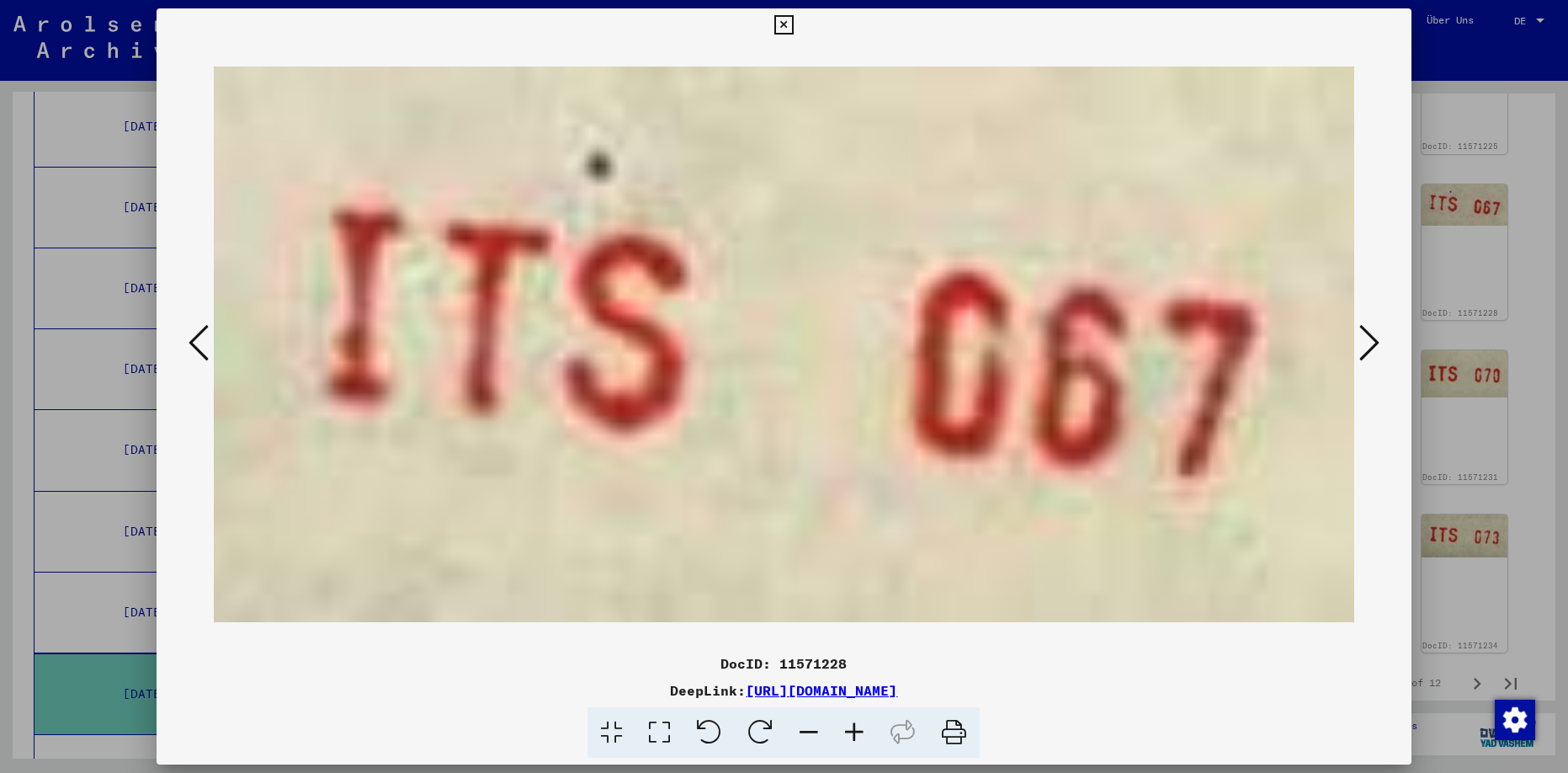
click at [201, 344] on icon at bounding box center [199, 343] width 20 height 41
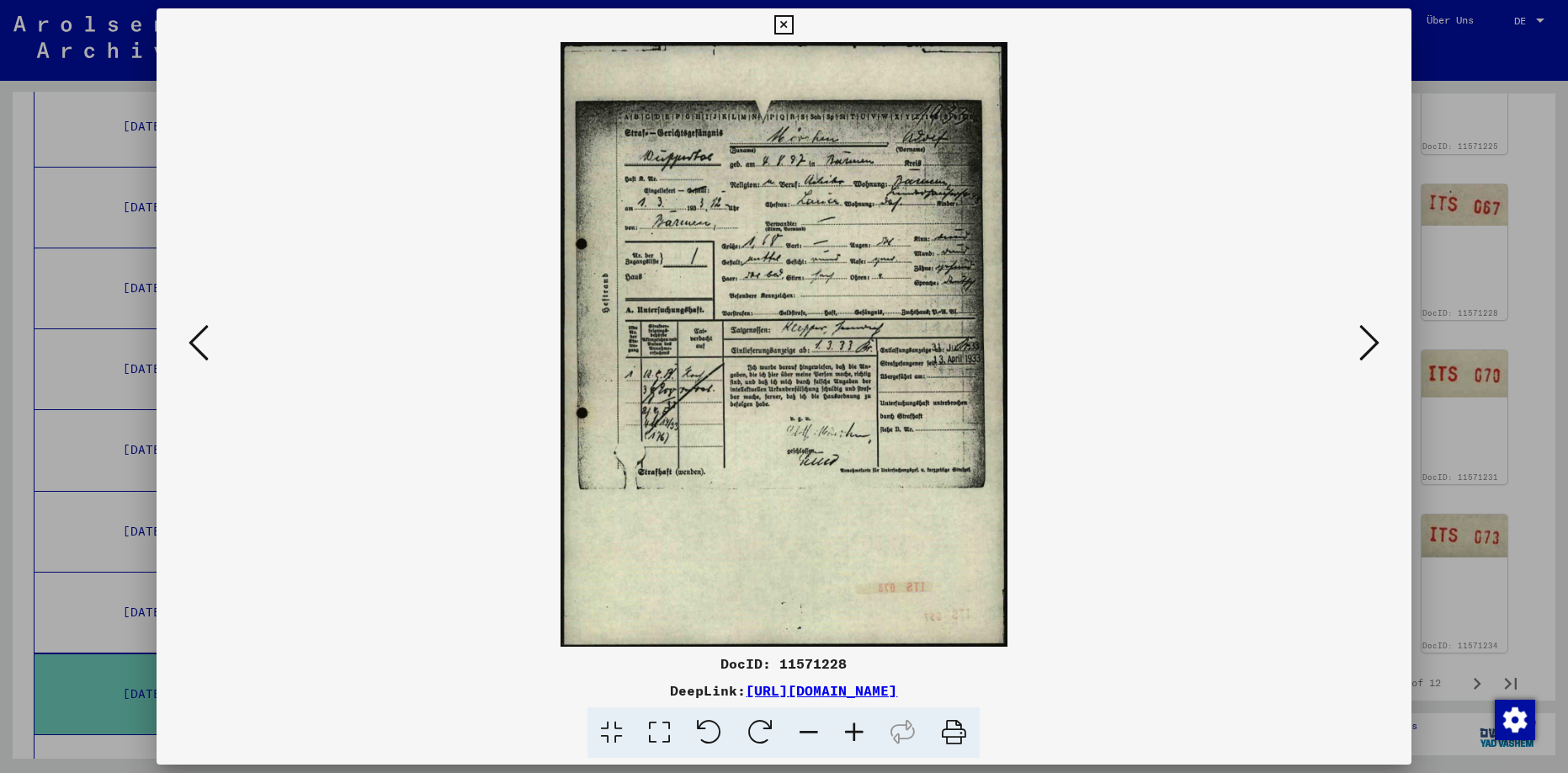
click at [205, 336] on icon at bounding box center [199, 343] width 20 height 41
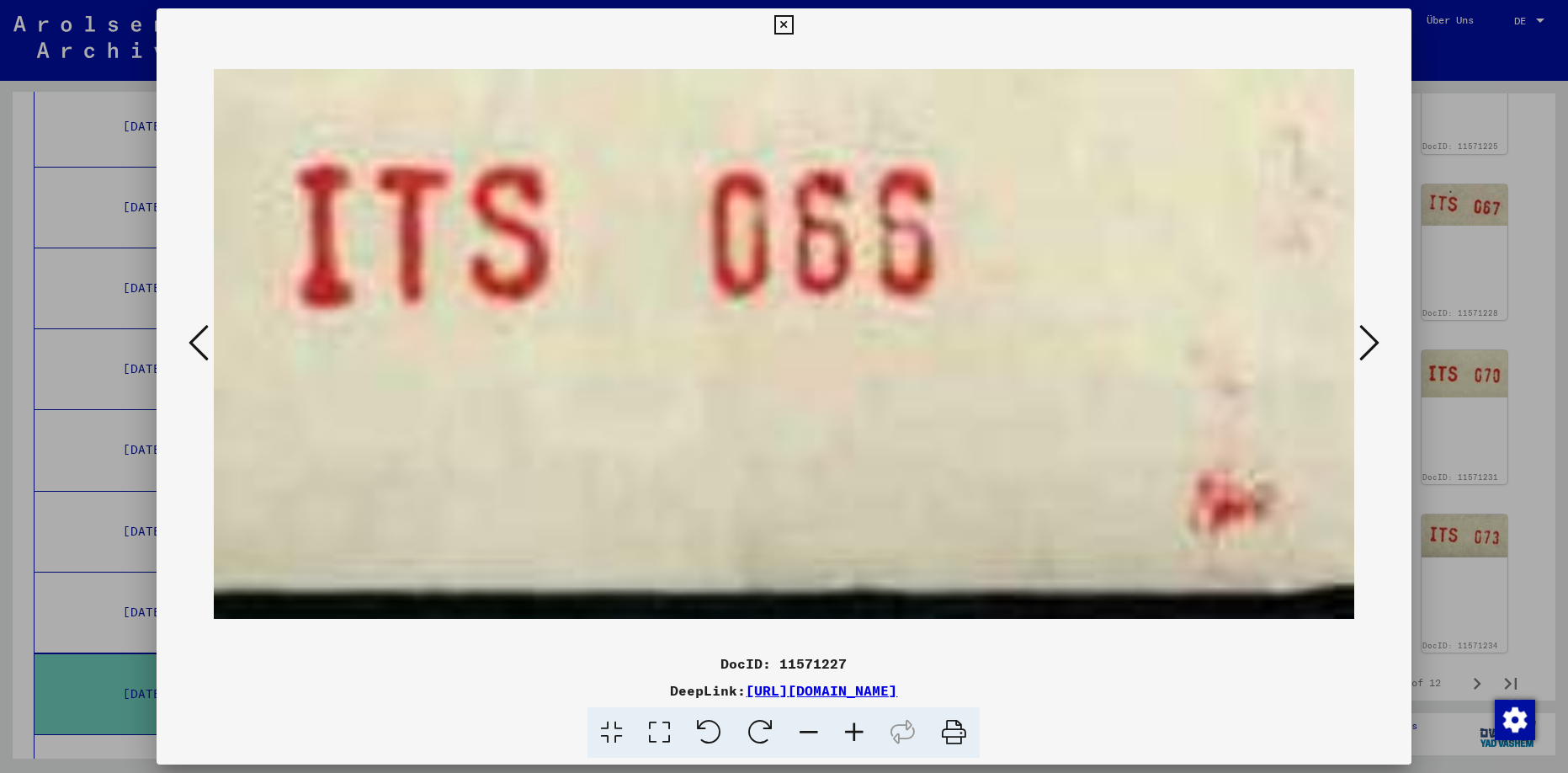
click at [205, 336] on icon at bounding box center [199, 343] width 20 height 41
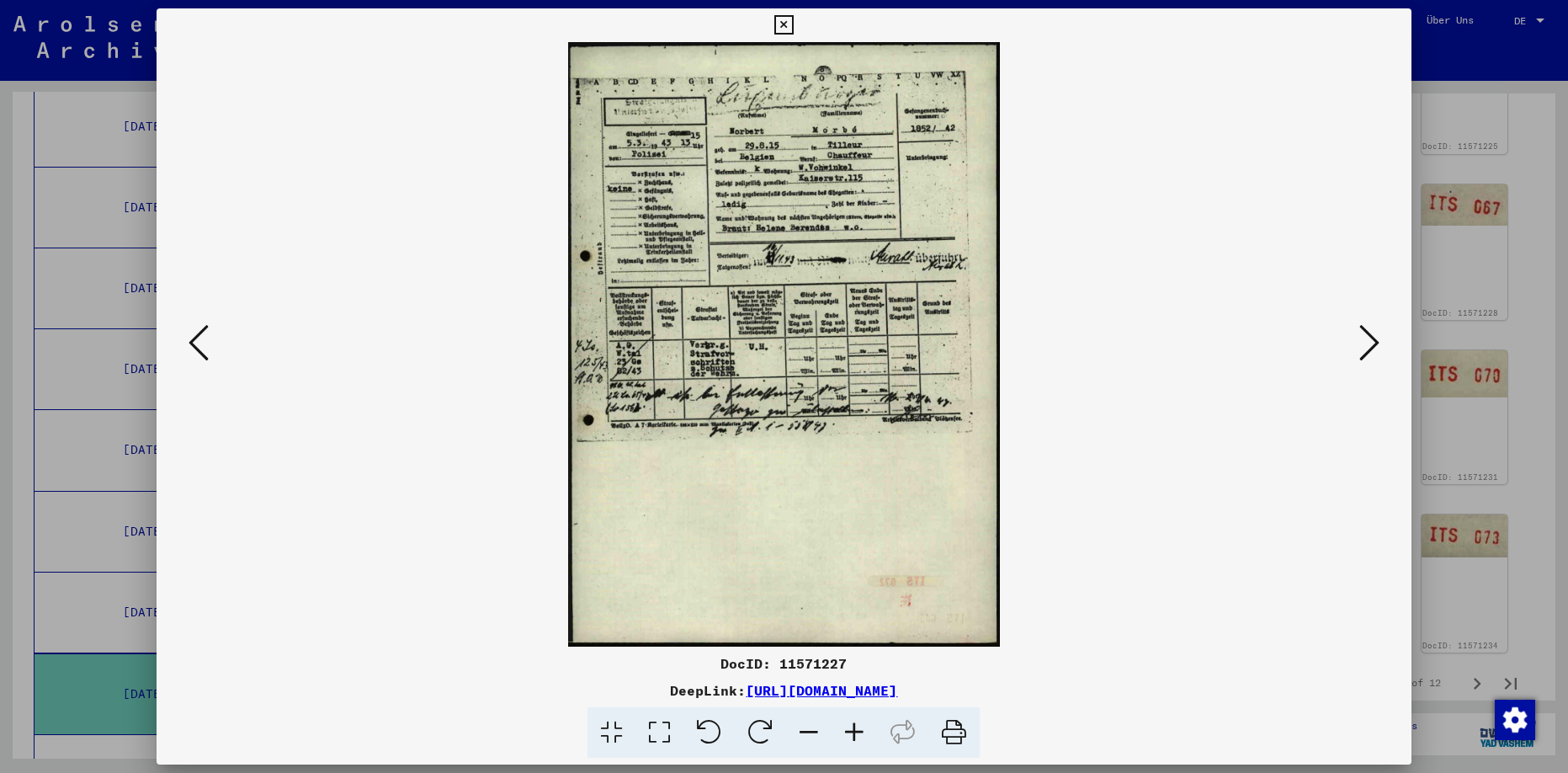
click at [205, 336] on icon at bounding box center [199, 343] width 20 height 41
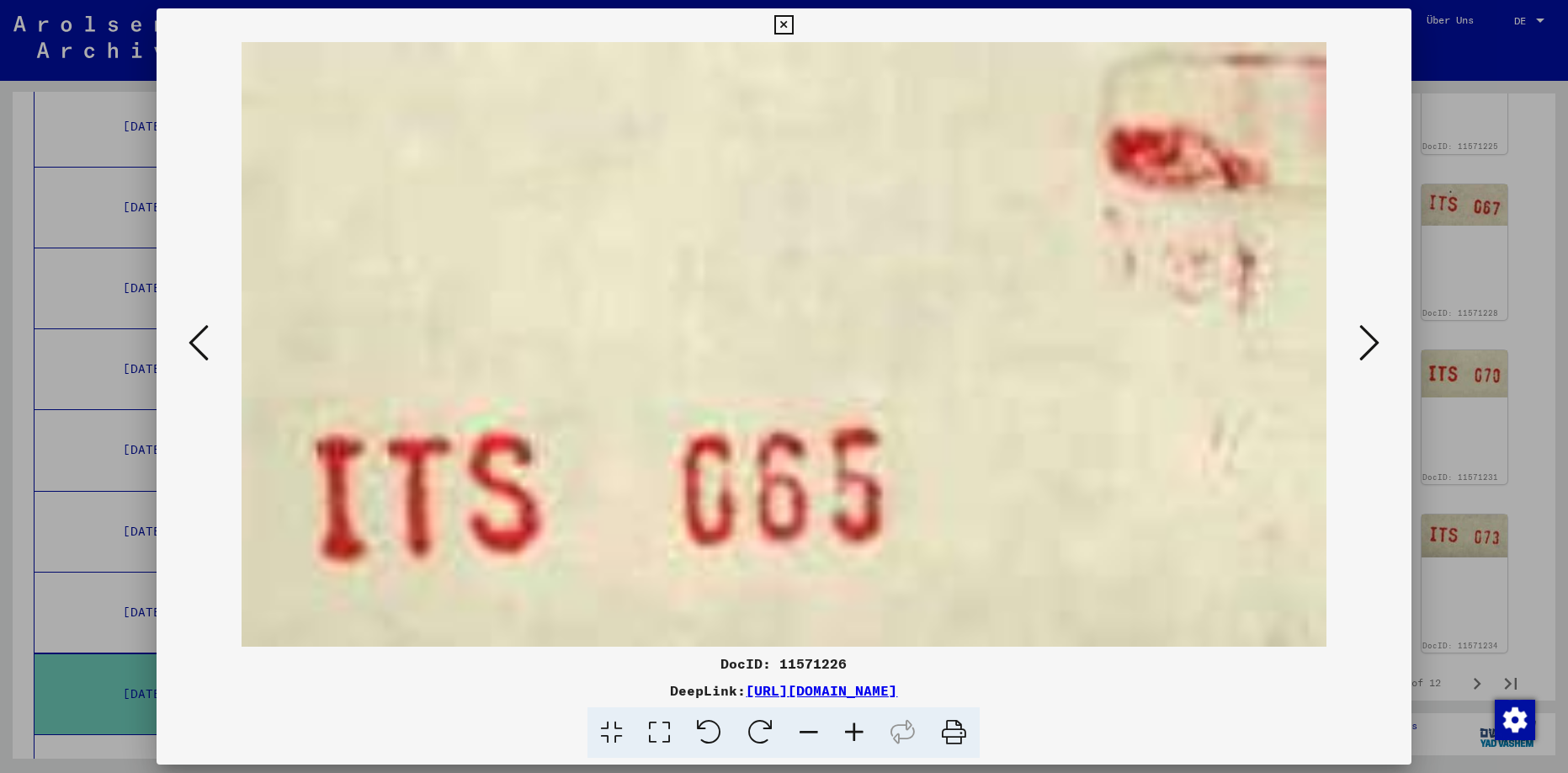
click at [205, 336] on icon at bounding box center [199, 343] width 20 height 41
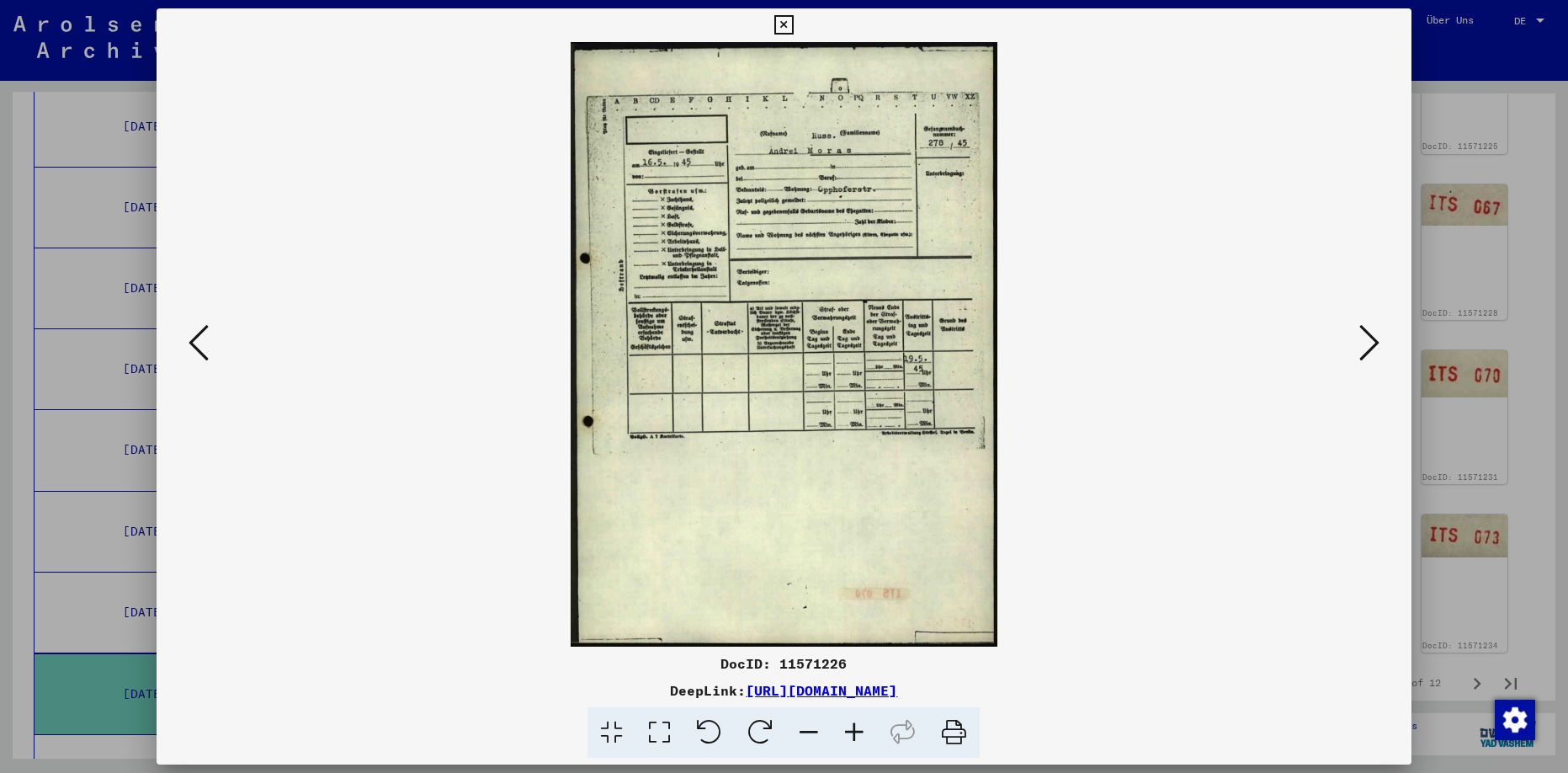
click at [201, 336] on icon at bounding box center [199, 343] width 20 height 41
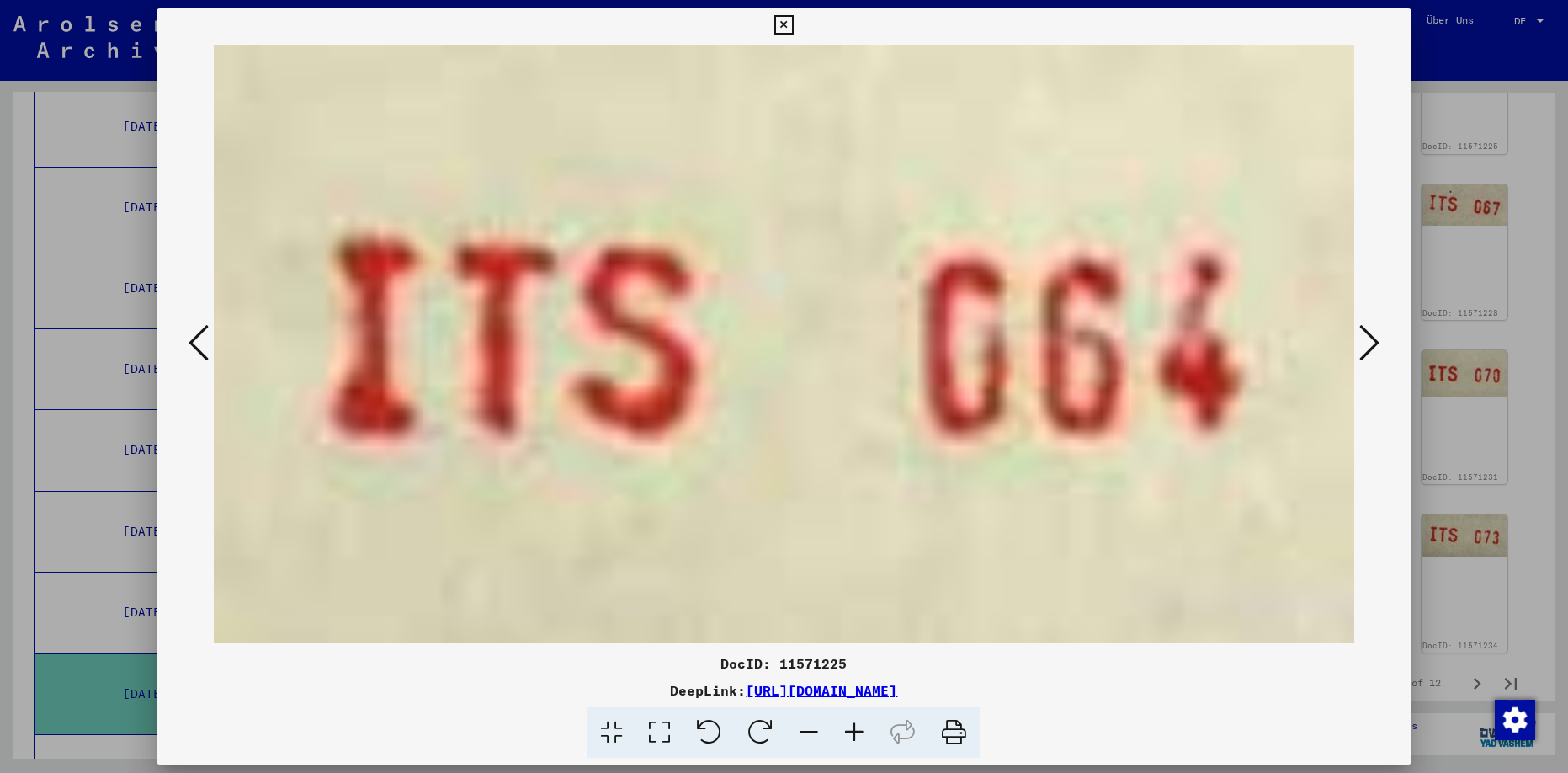
click at [201, 336] on icon at bounding box center [199, 343] width 20 height 41
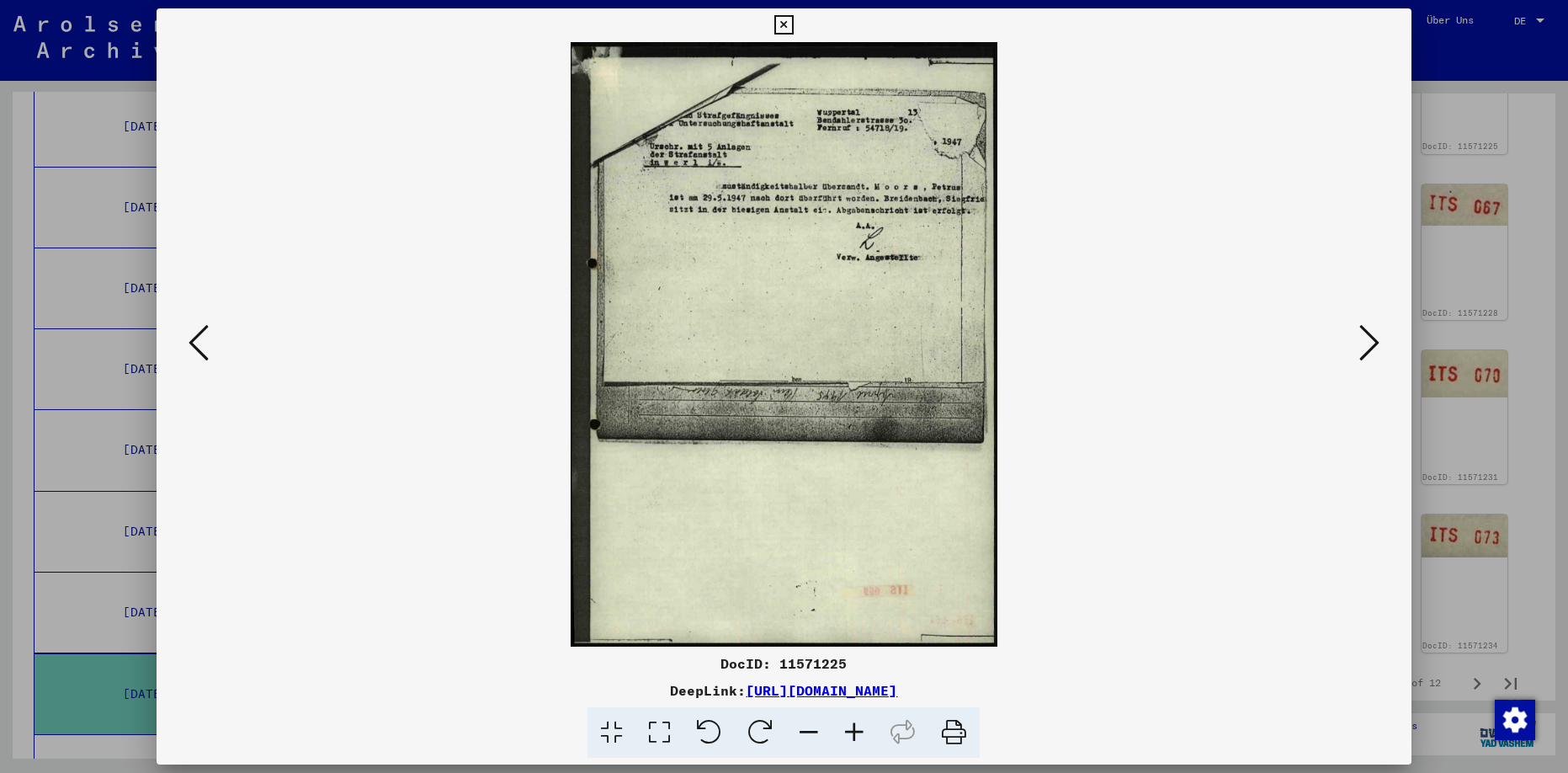
click at [1366, 350] on icon at bounding box center [1370, 343] width 20 height 41
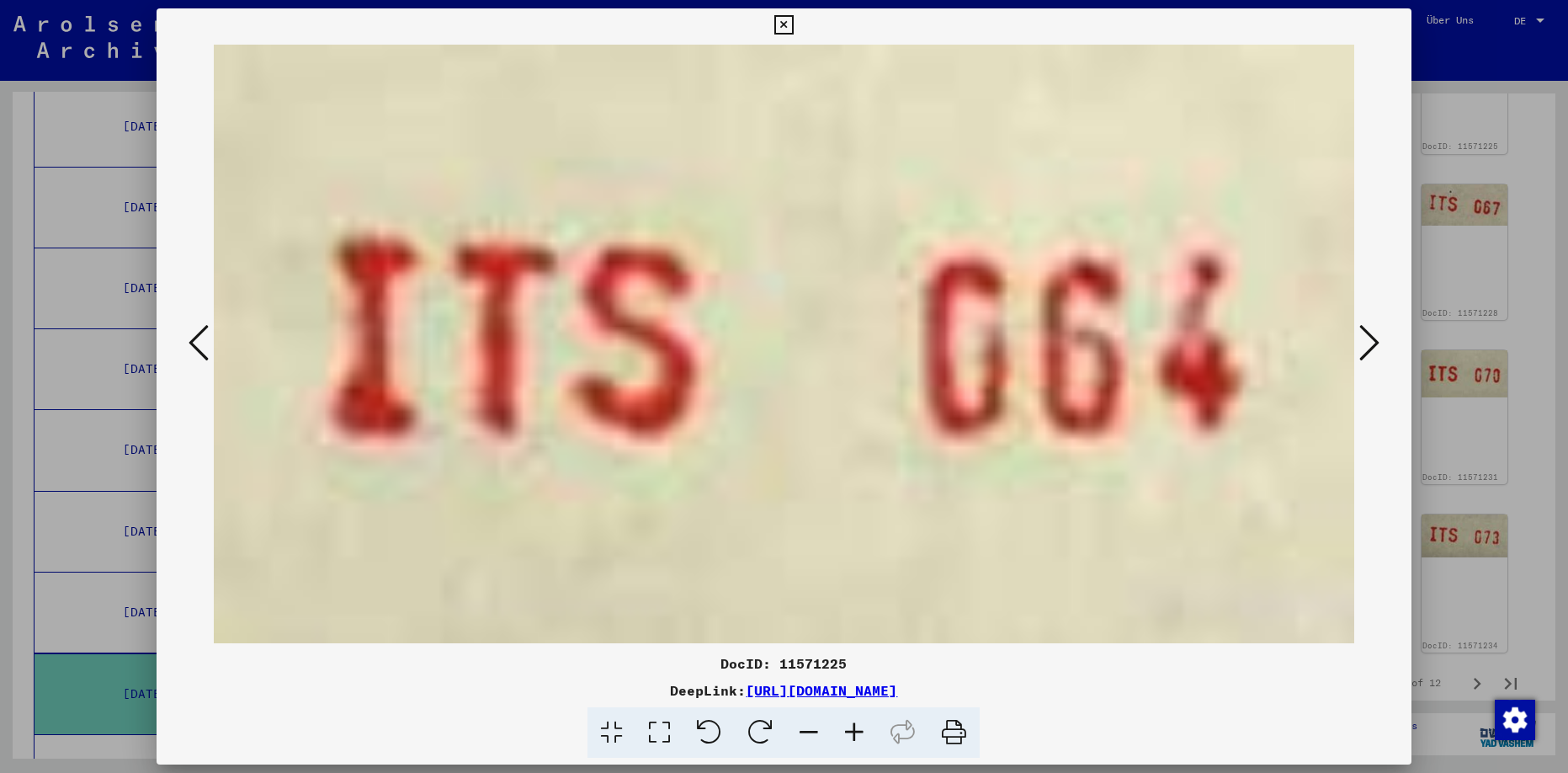
click at [1368, 348] on icon at bounding box center [1370, 343] width 20 height 41
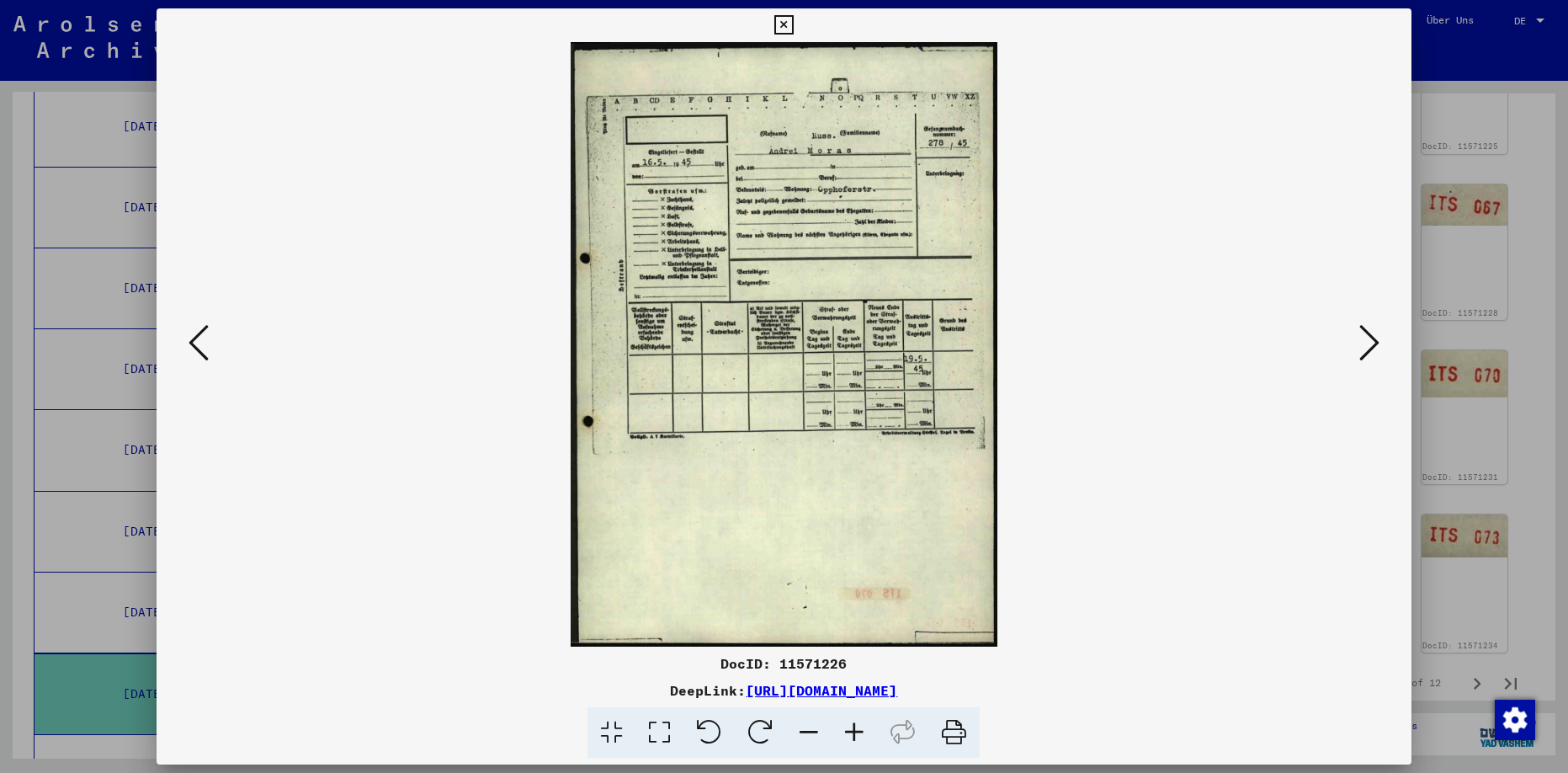
click at [194, 339] on icon at bounding box center [199, 343] width 20 height 41
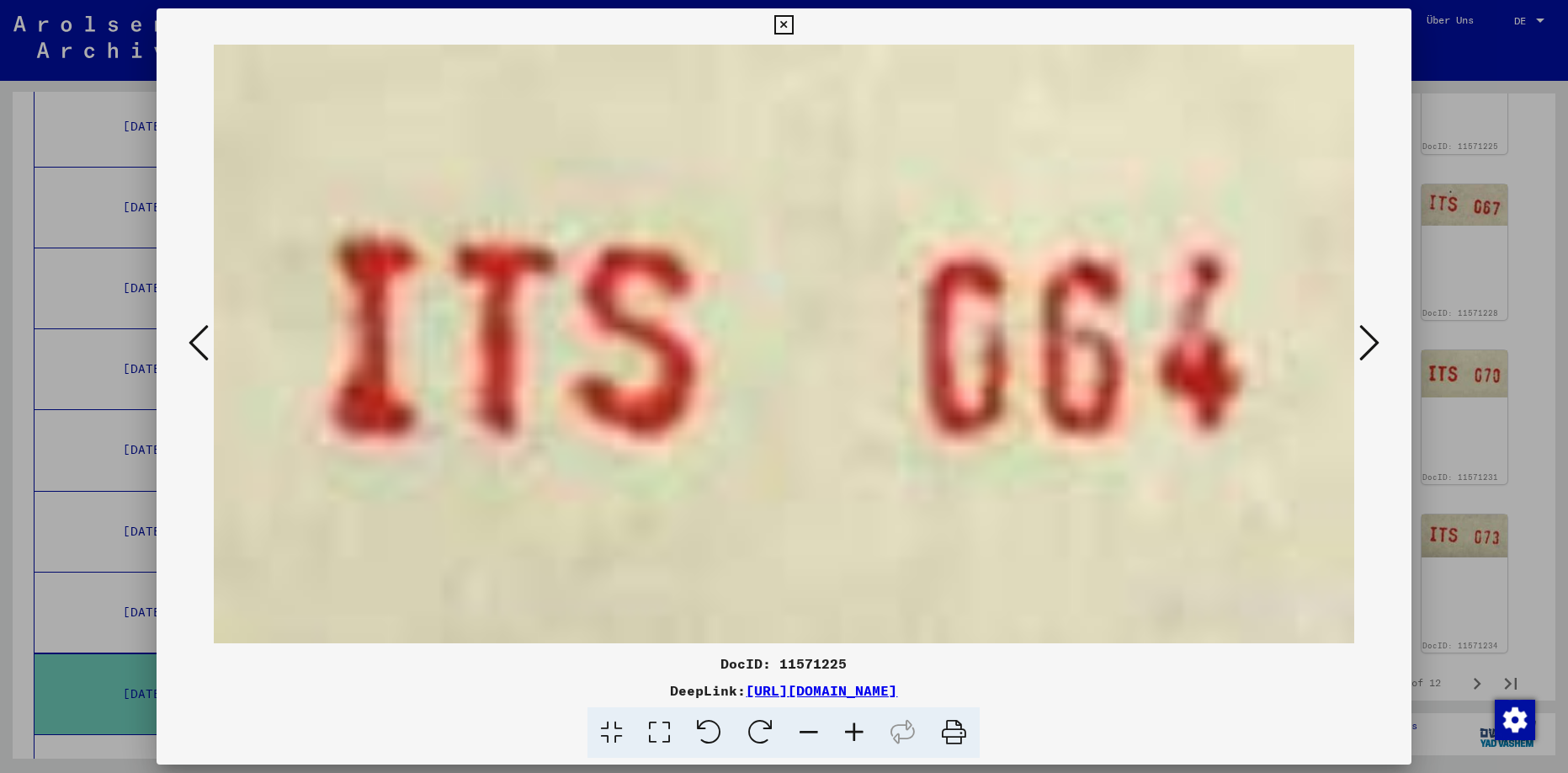
click at [194, 339] on icon at bounding box center [199, 343] width 20 height 41
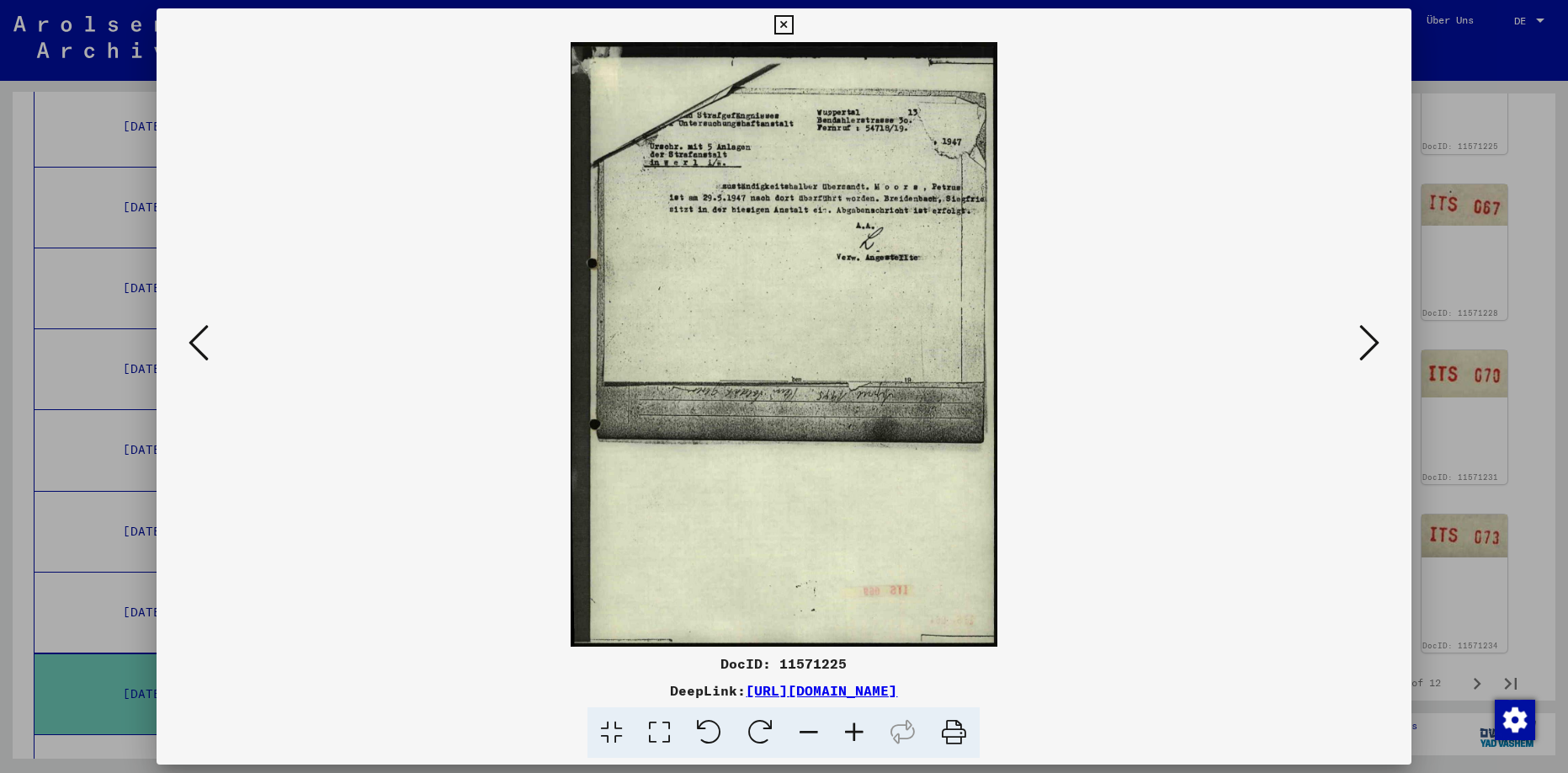
click at [194, 338] on icon at bounding box center [199, 343] width 20 height 41
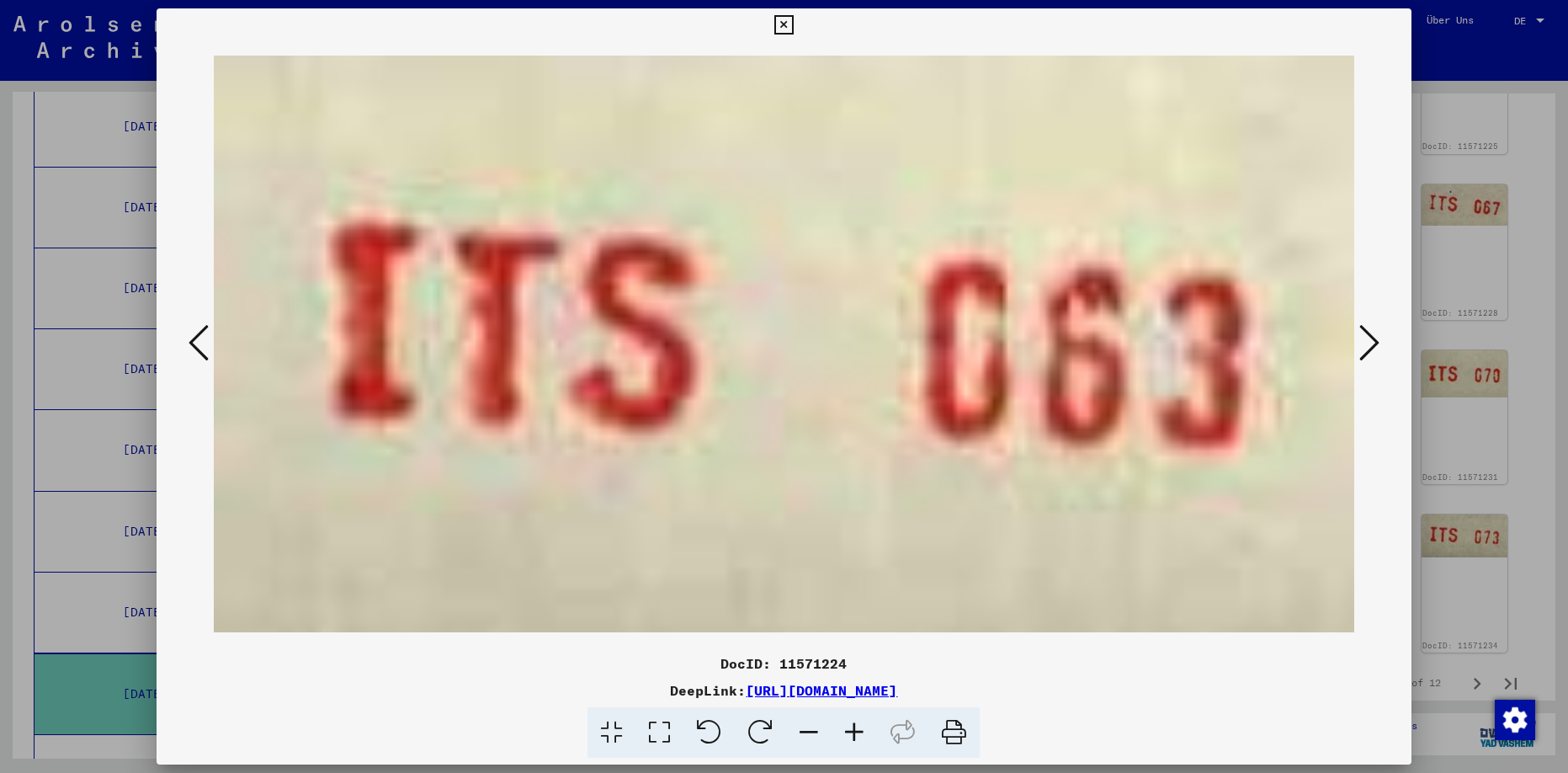
click at [194, 338] on icon at bounding box center [199, 343] width 20 height 41
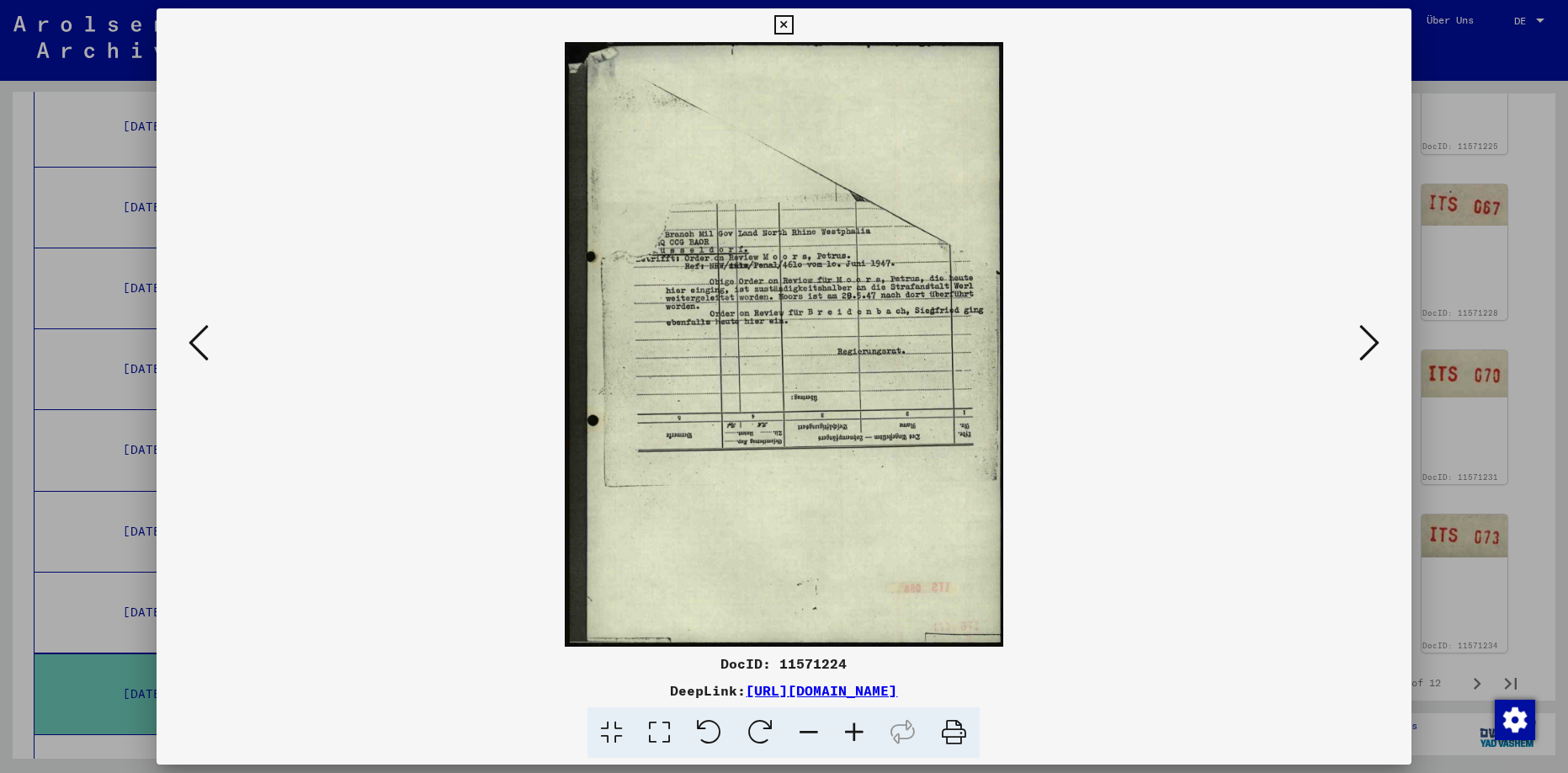
click at [194, 338] on icon at bounding box center [199, 343] width 20 height 41
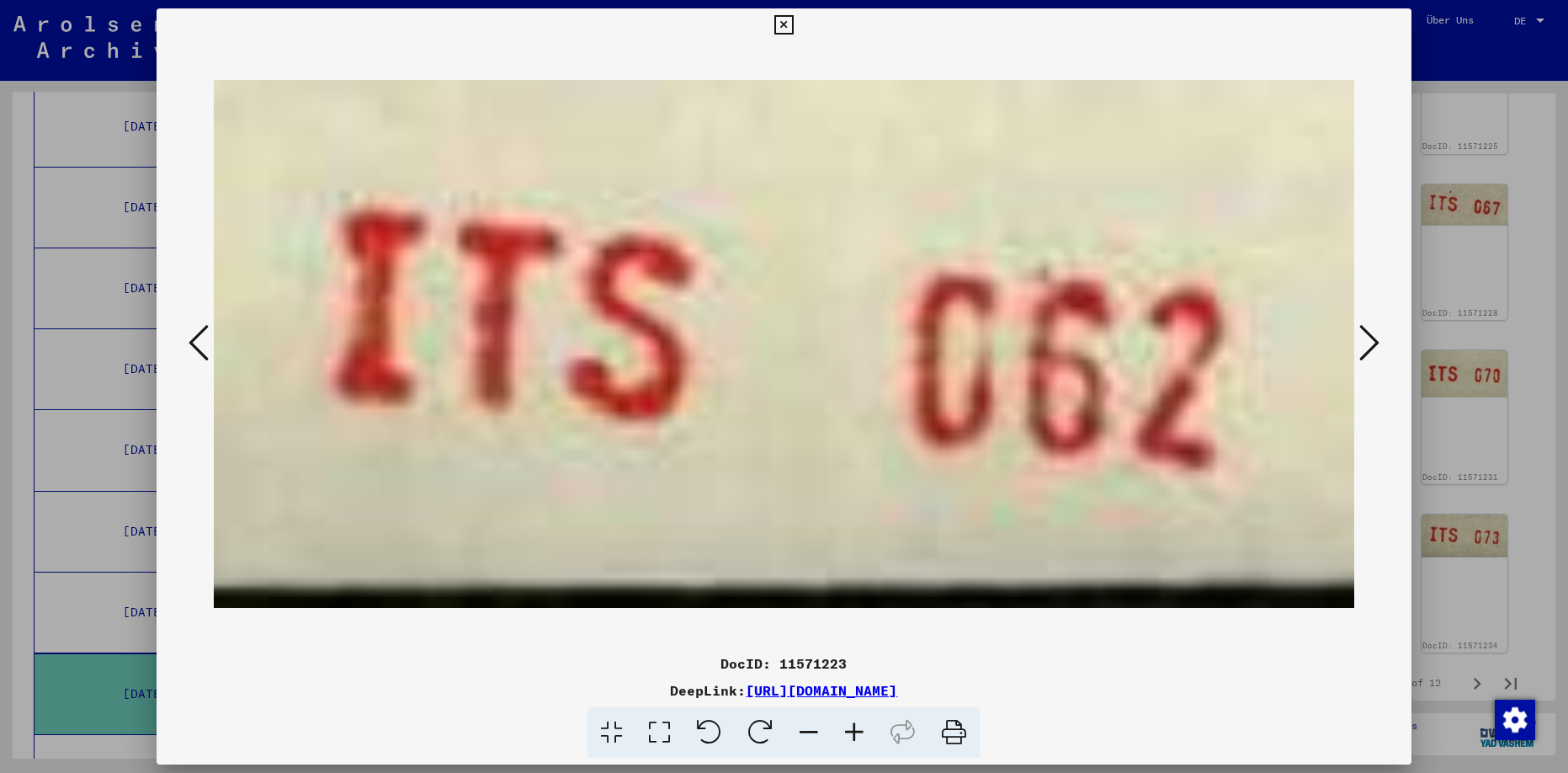
click at [194, 338] on icon at bounding box center [199, 343] width 20 height 41
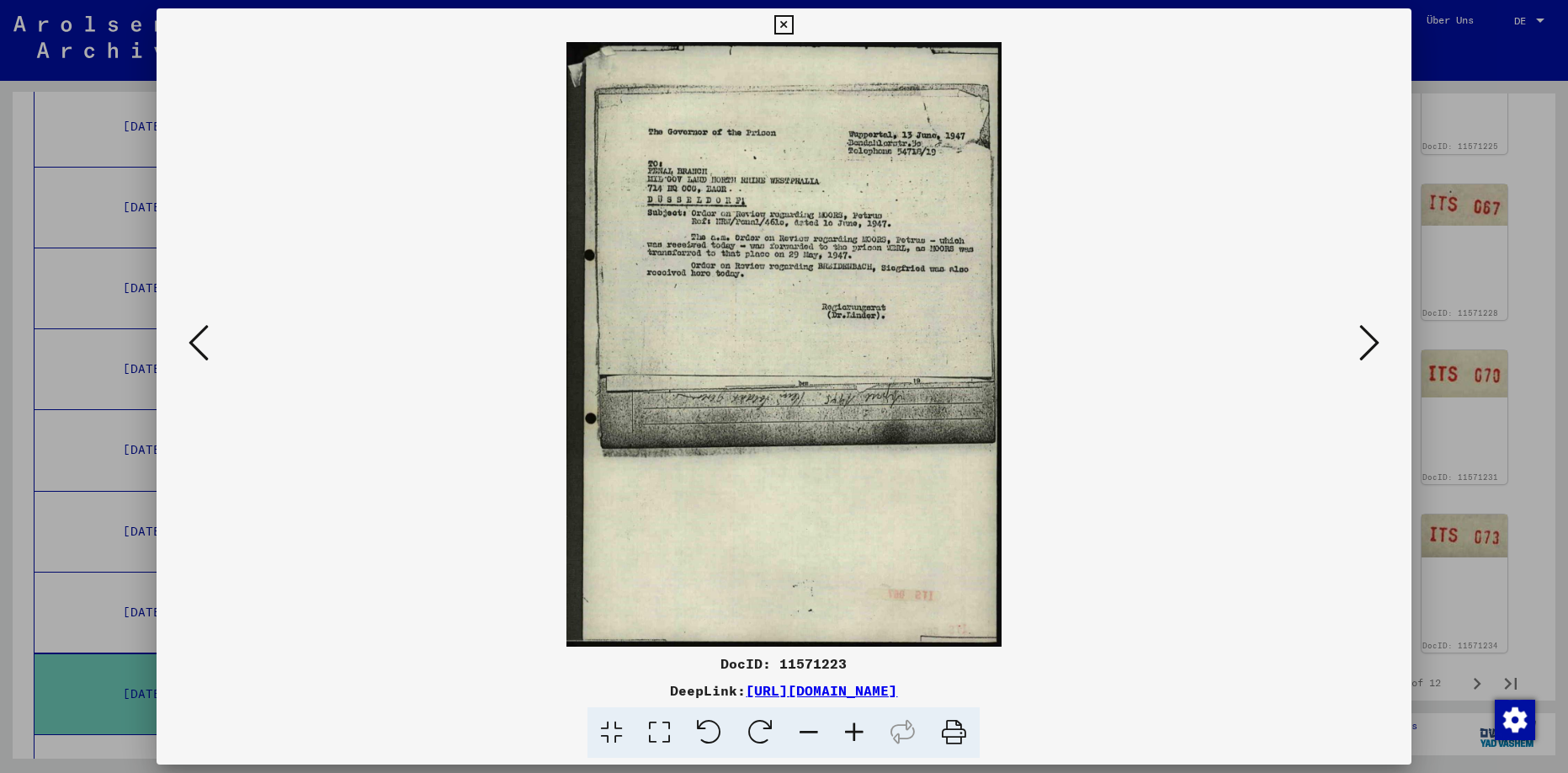
click at [194, 338] on icon at bounding box center [199, 343] width 20 height 41
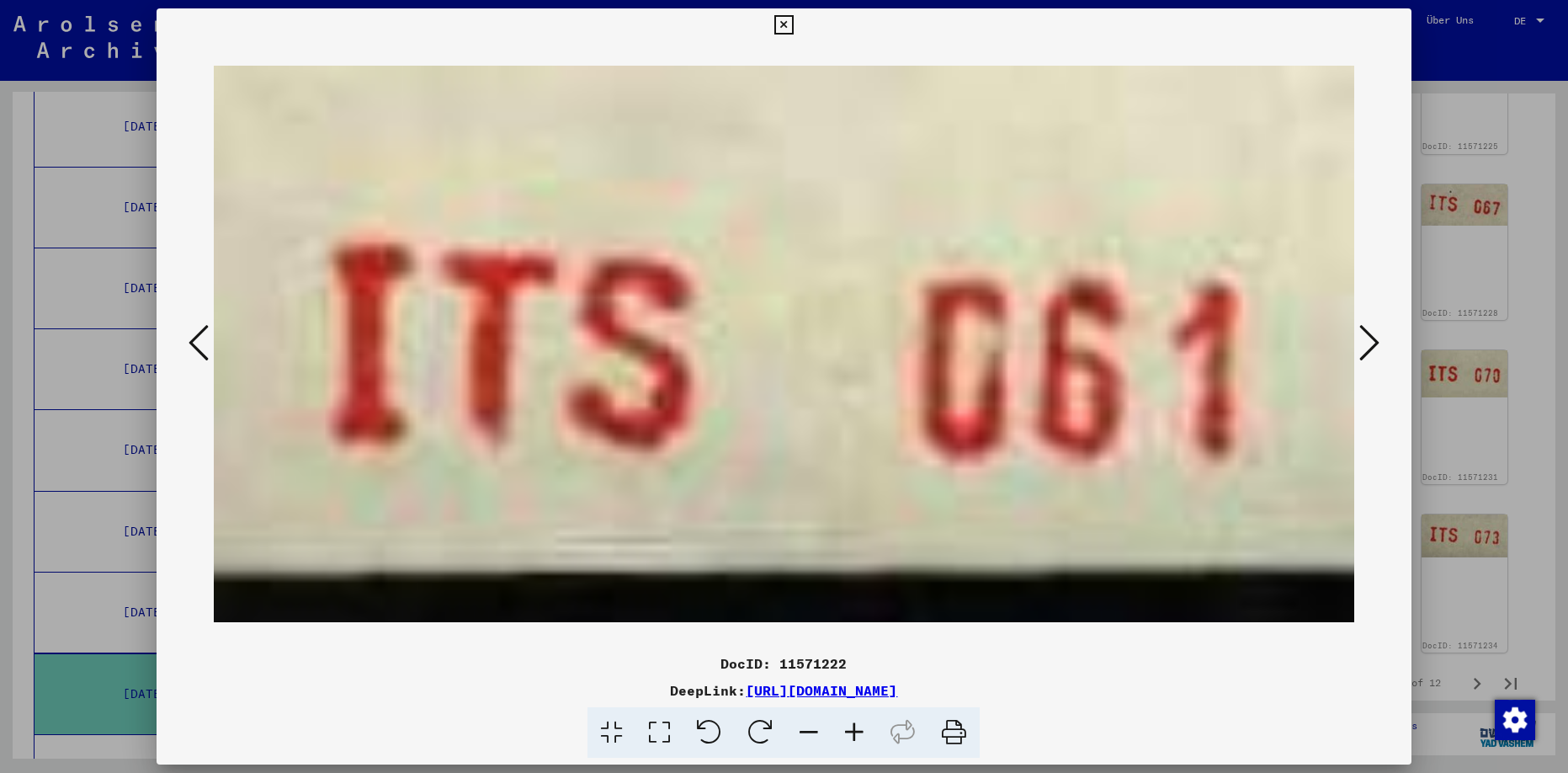
click at [194, 338] on icon at bounding box center [199, 343] width 20 height 41
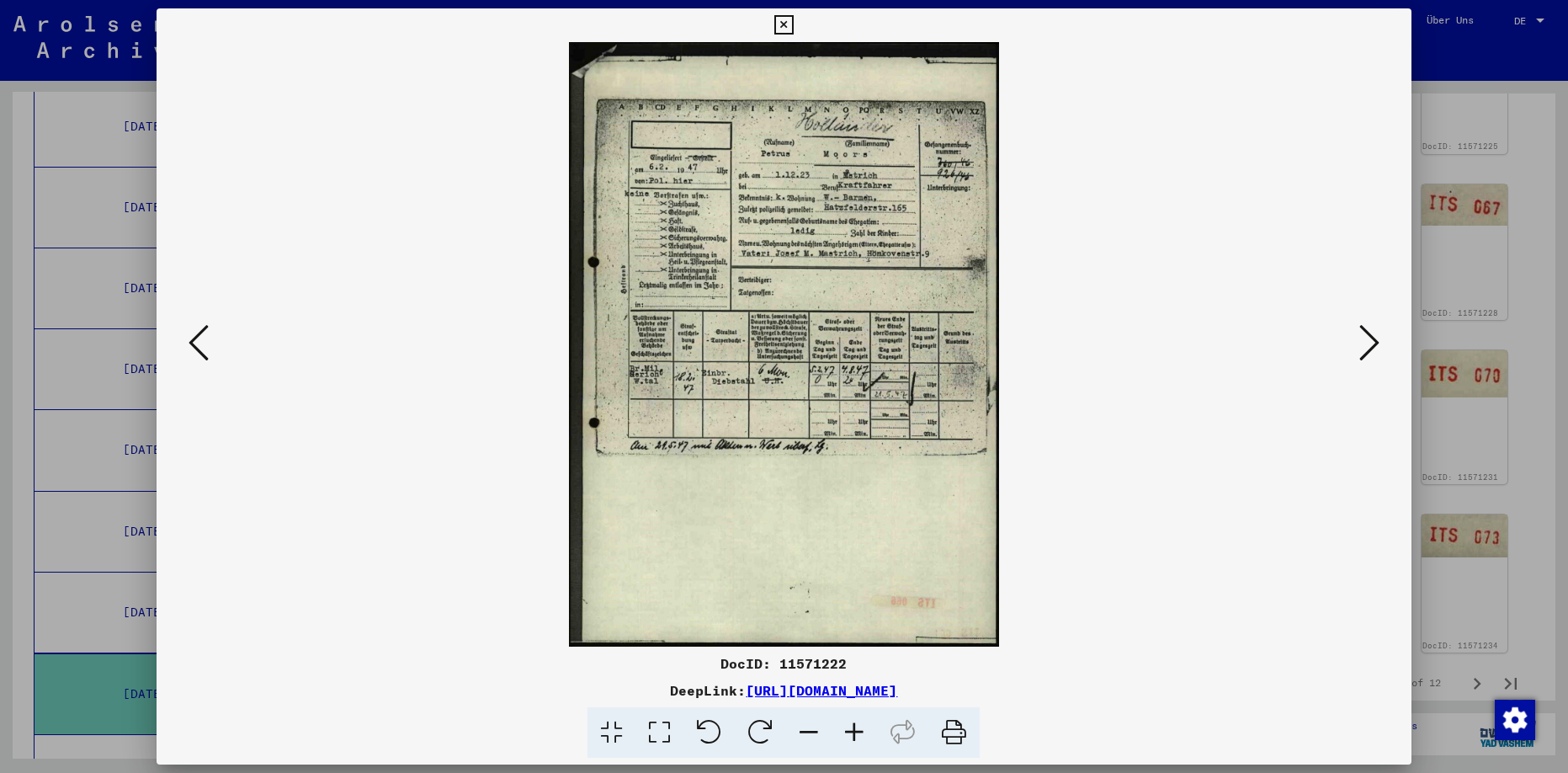
click at [1370, 339] on icon at bounding box center [1370, 343] width 20 height 41
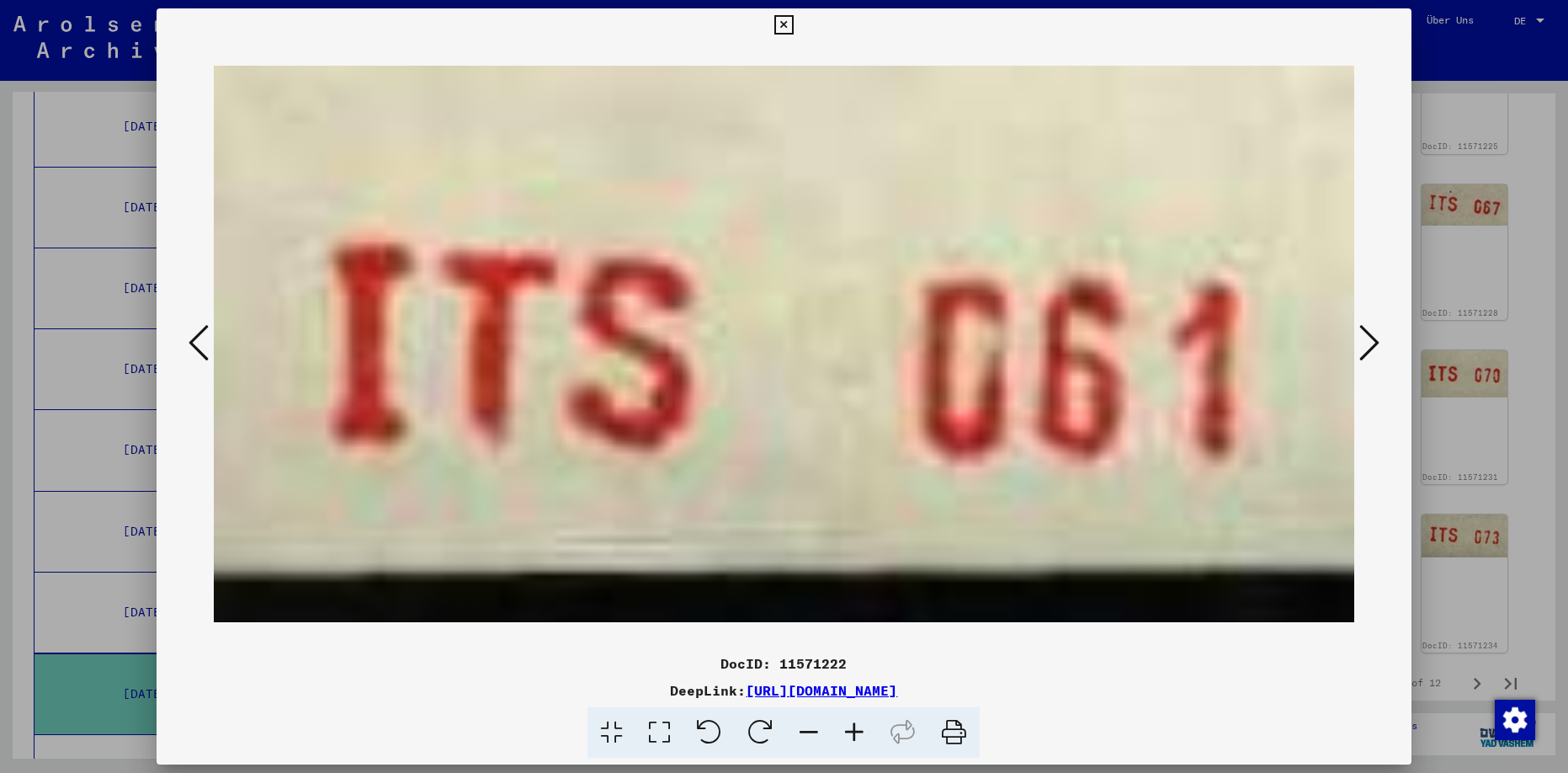
click at [1370, 339] on icon at bounding box center [1370, 343] width 20 height 41
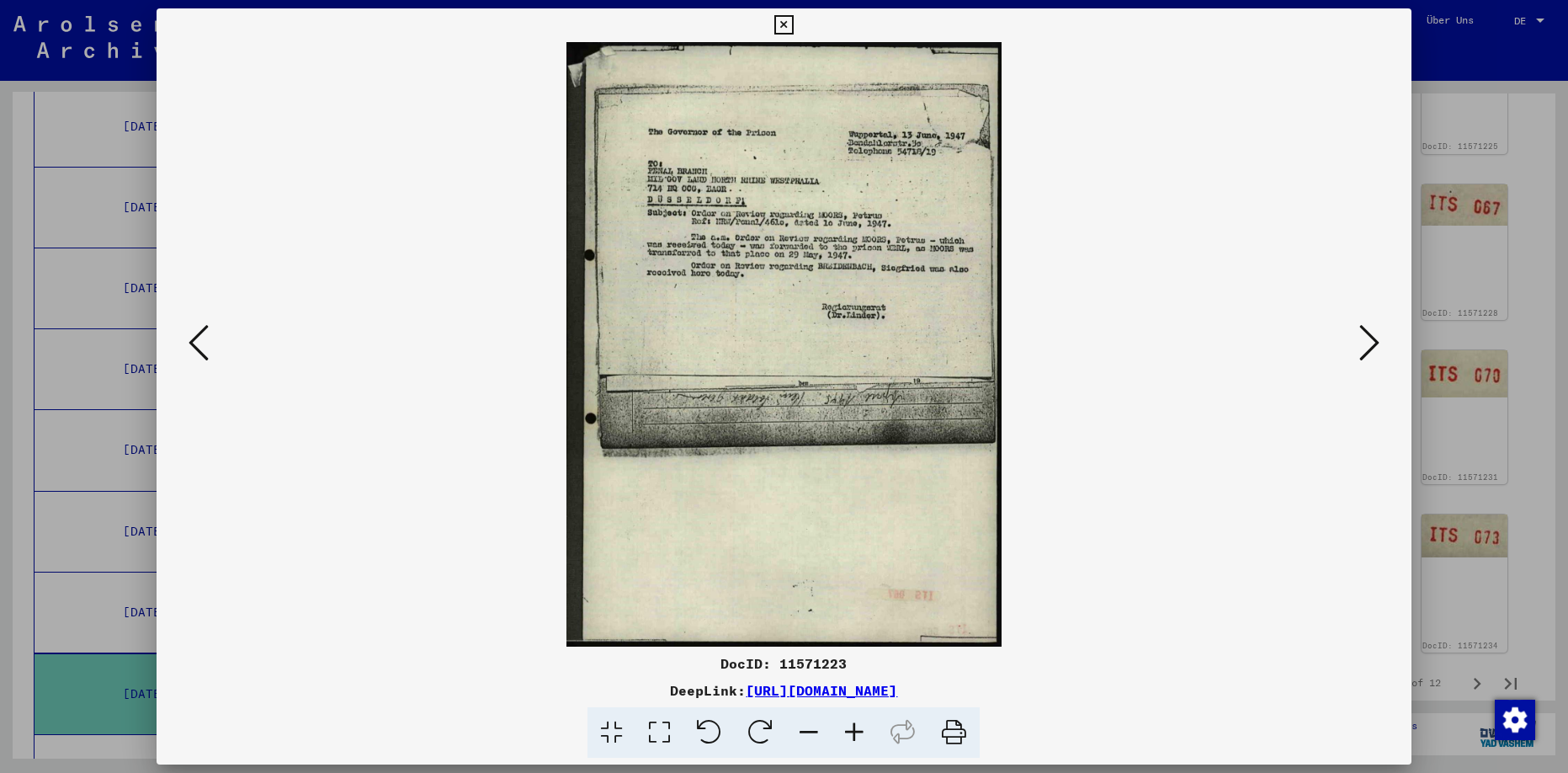
click at [1370, 339] on icon at bounding box center [1370, 343] width 20 height 41
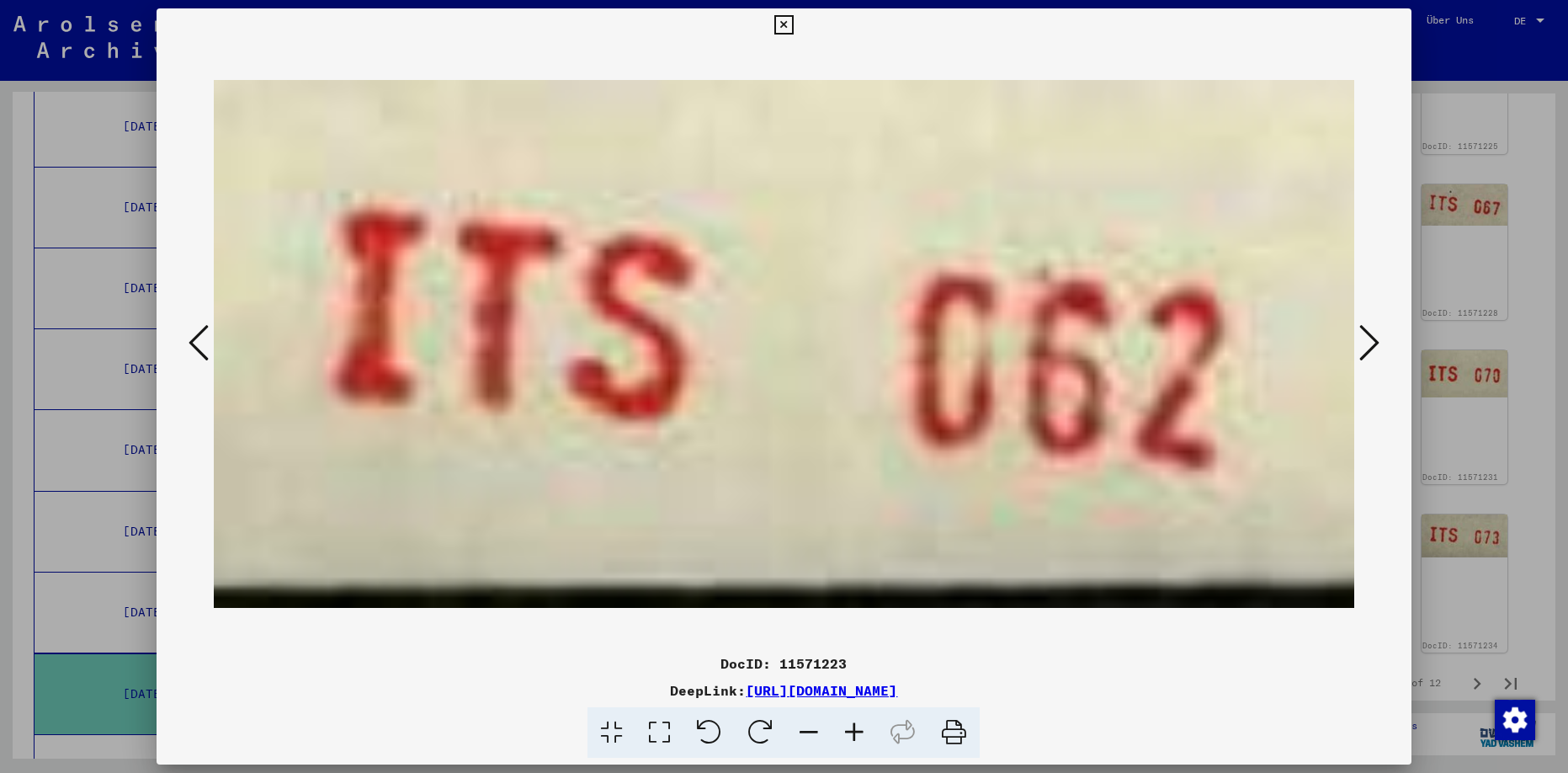
click at [1370, 339] on icon at bounding box center [1370, 343] width 20 height 41
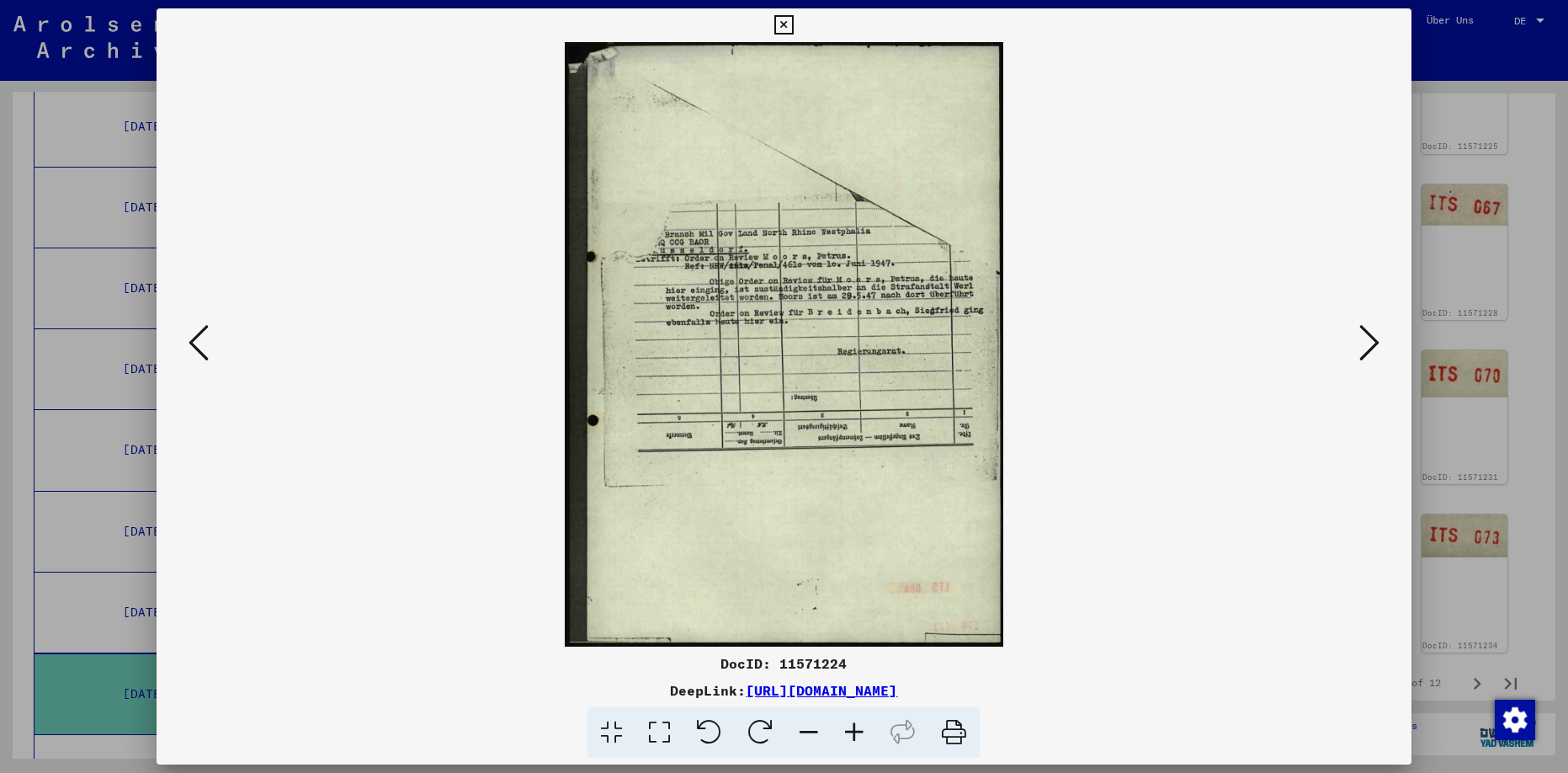
click at [1360, 330] on icon at bounding box center [1370, 343] width 20 height 41
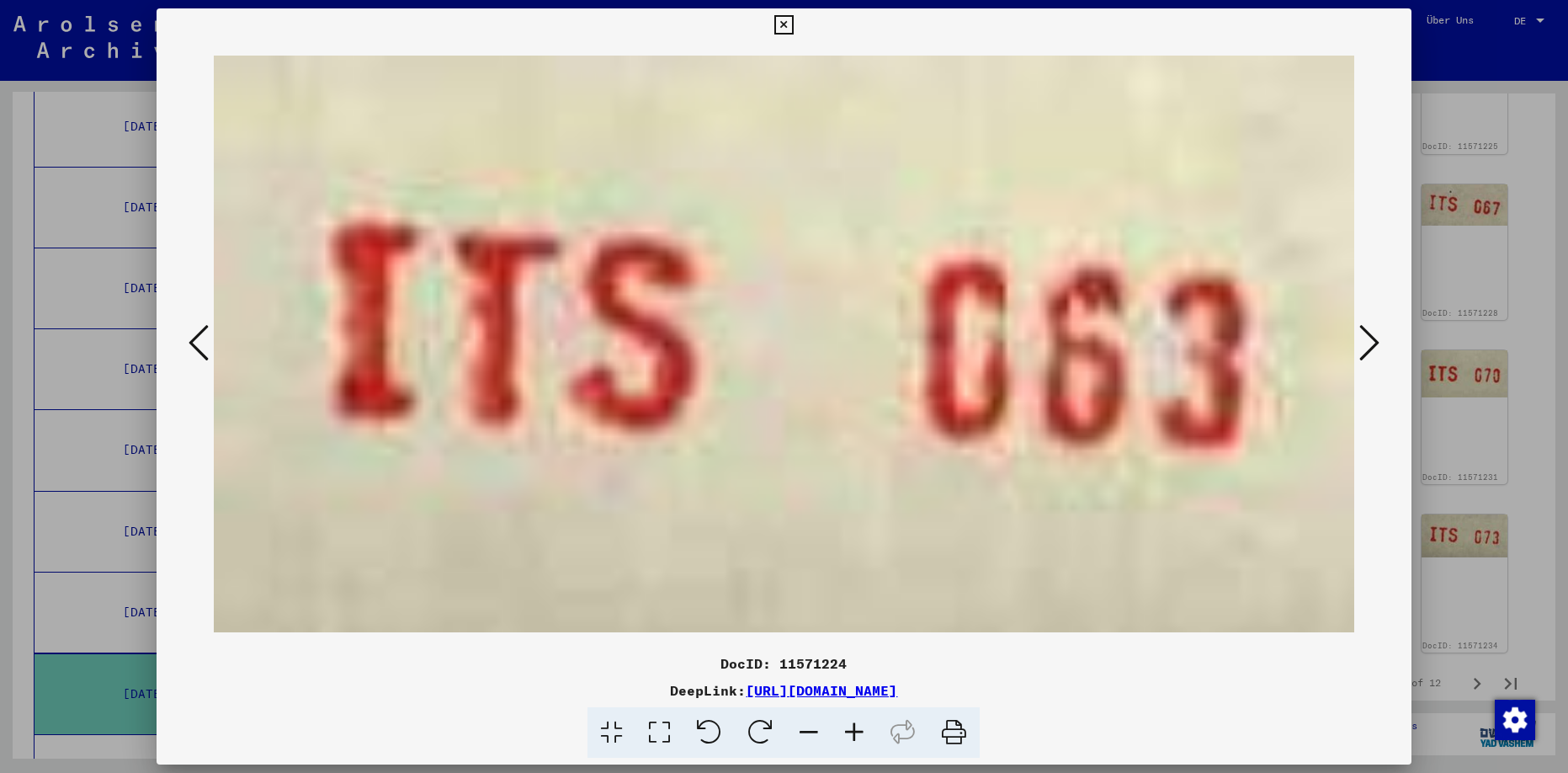
click at [1366, 338] on icon at bounding box center [1370, 343] width 20 height 41
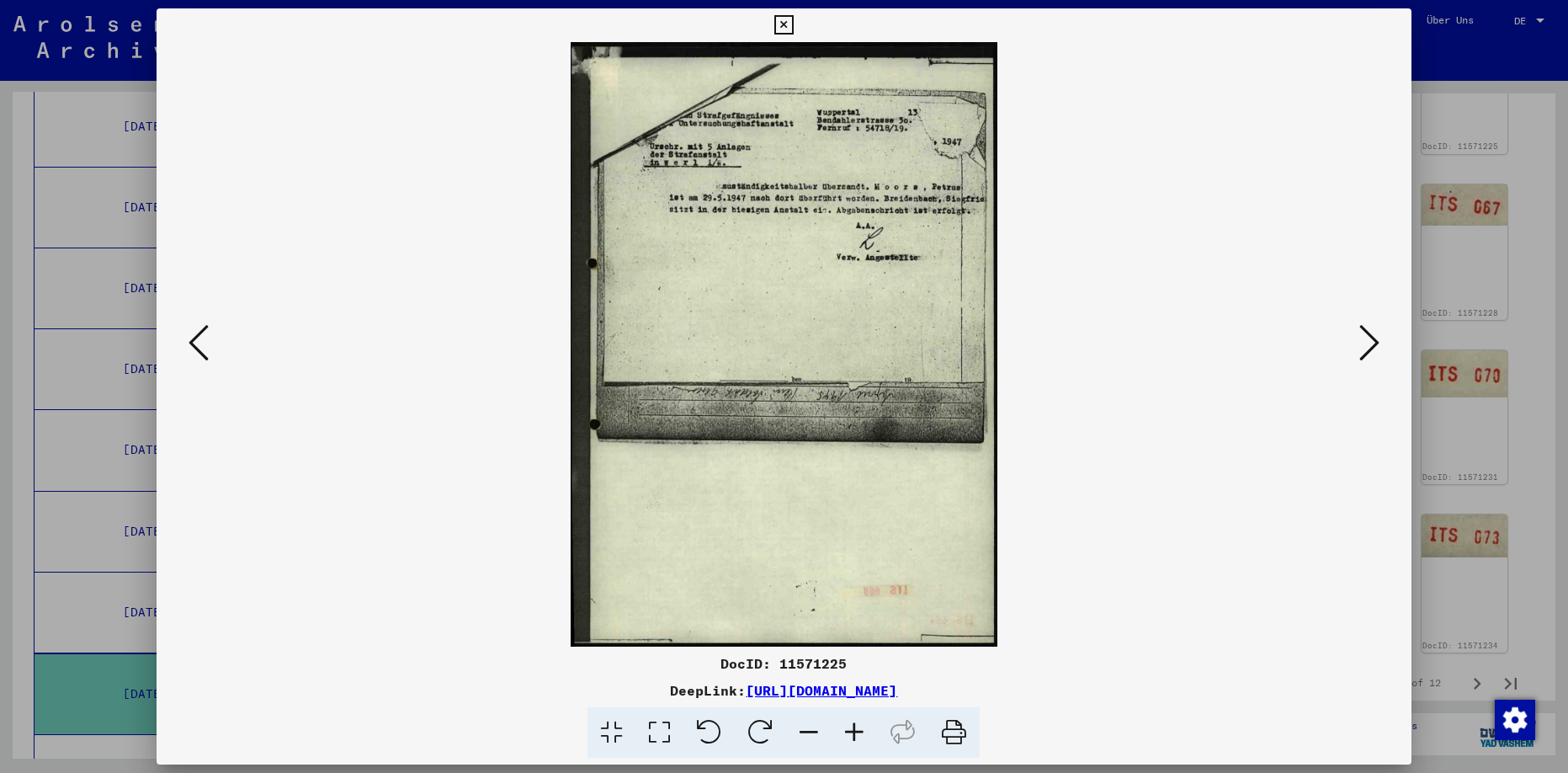
click at [1363, 331] on icon at bounding box center [1370, 343] width 20 height 41
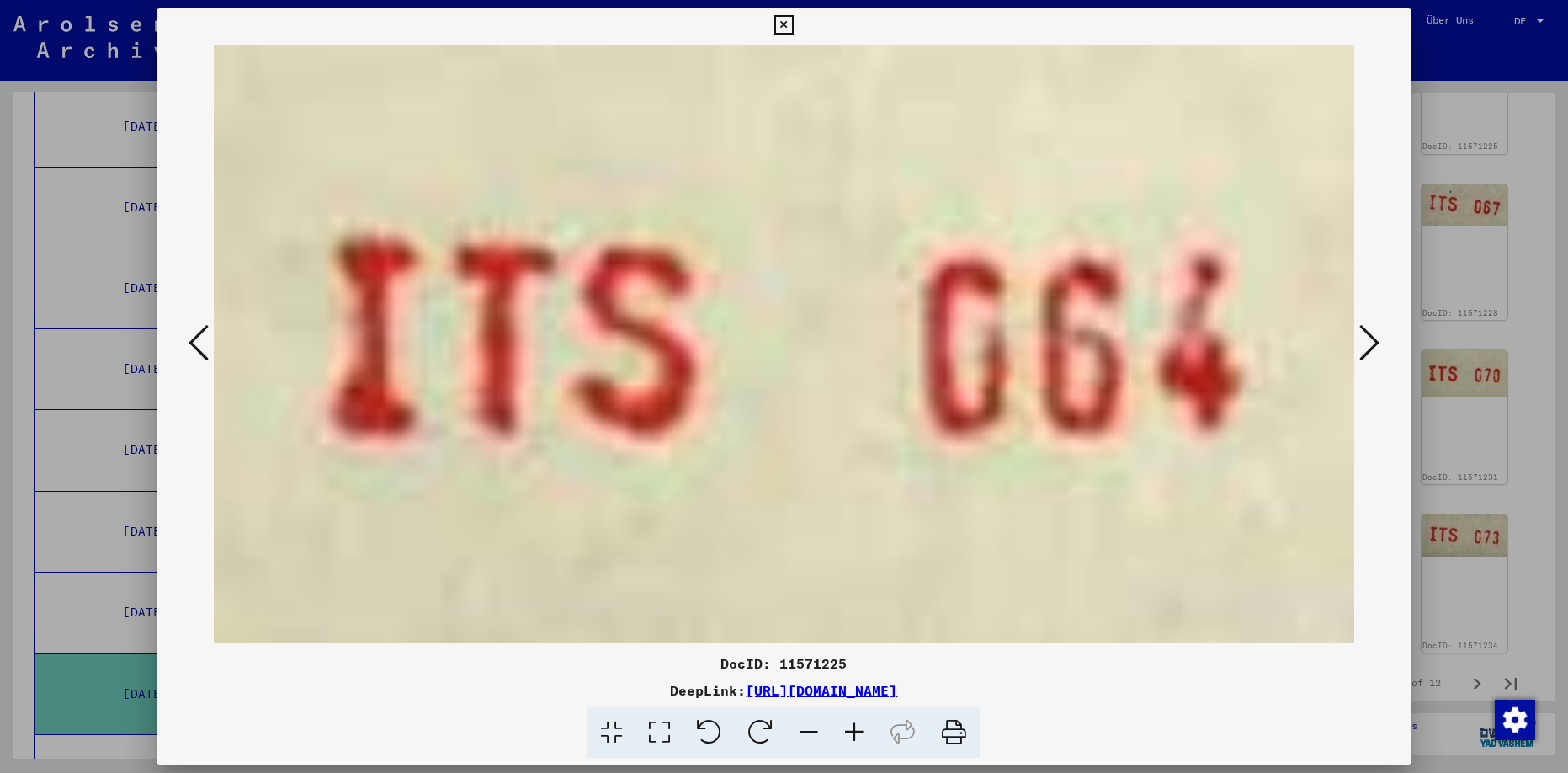
click at [1363, 331] on icon at bounding box center [1370, 343] width 20 height 41
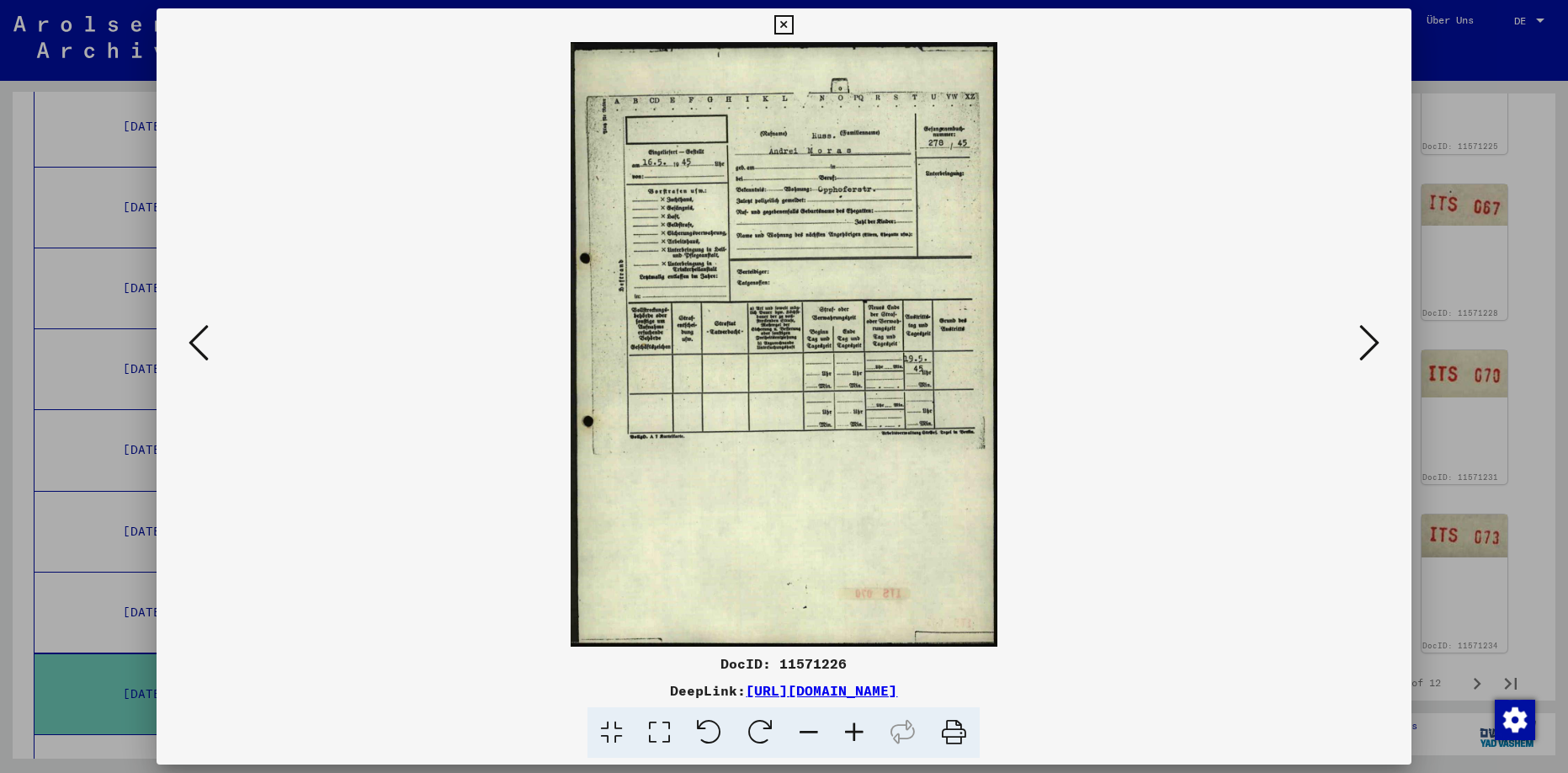
click at [794, 26] on icon at bounding box center [784, 26] width 20 height 20
